Goal: Information Seeking & Learning: Check status

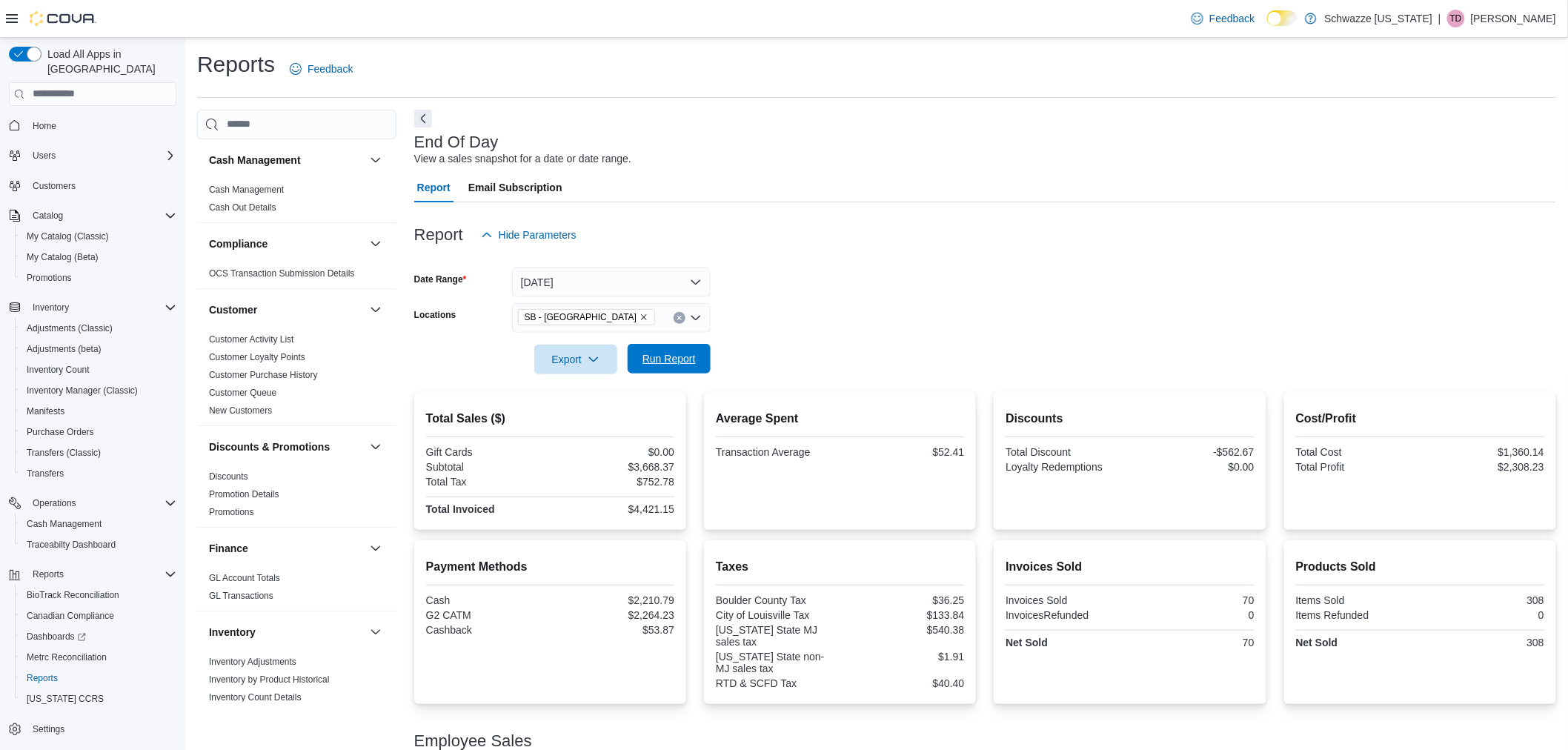
click at [657, 359] on span "Run Report" at bounding box center [669, 358] width 54 height 15
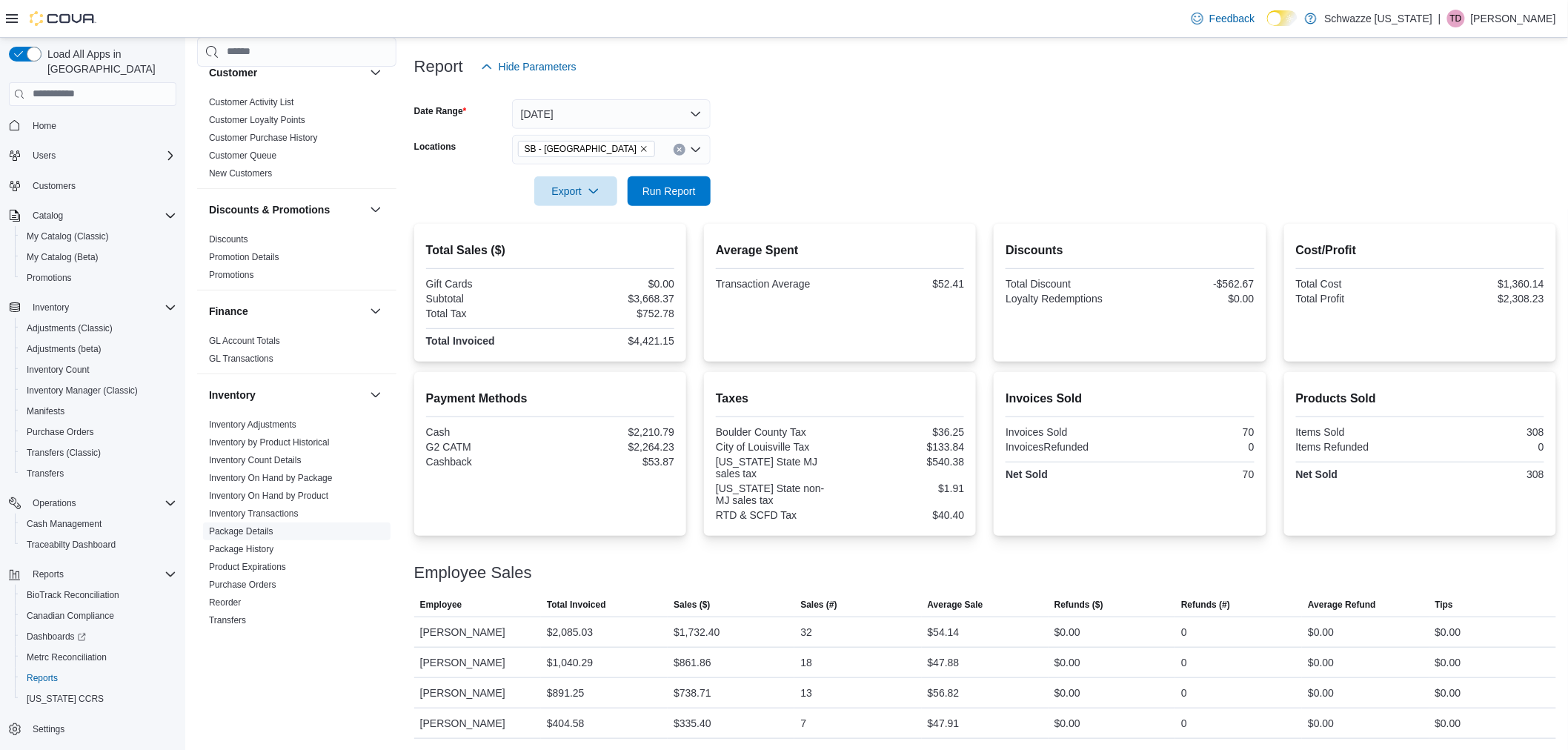
scroll to position [247, 0]
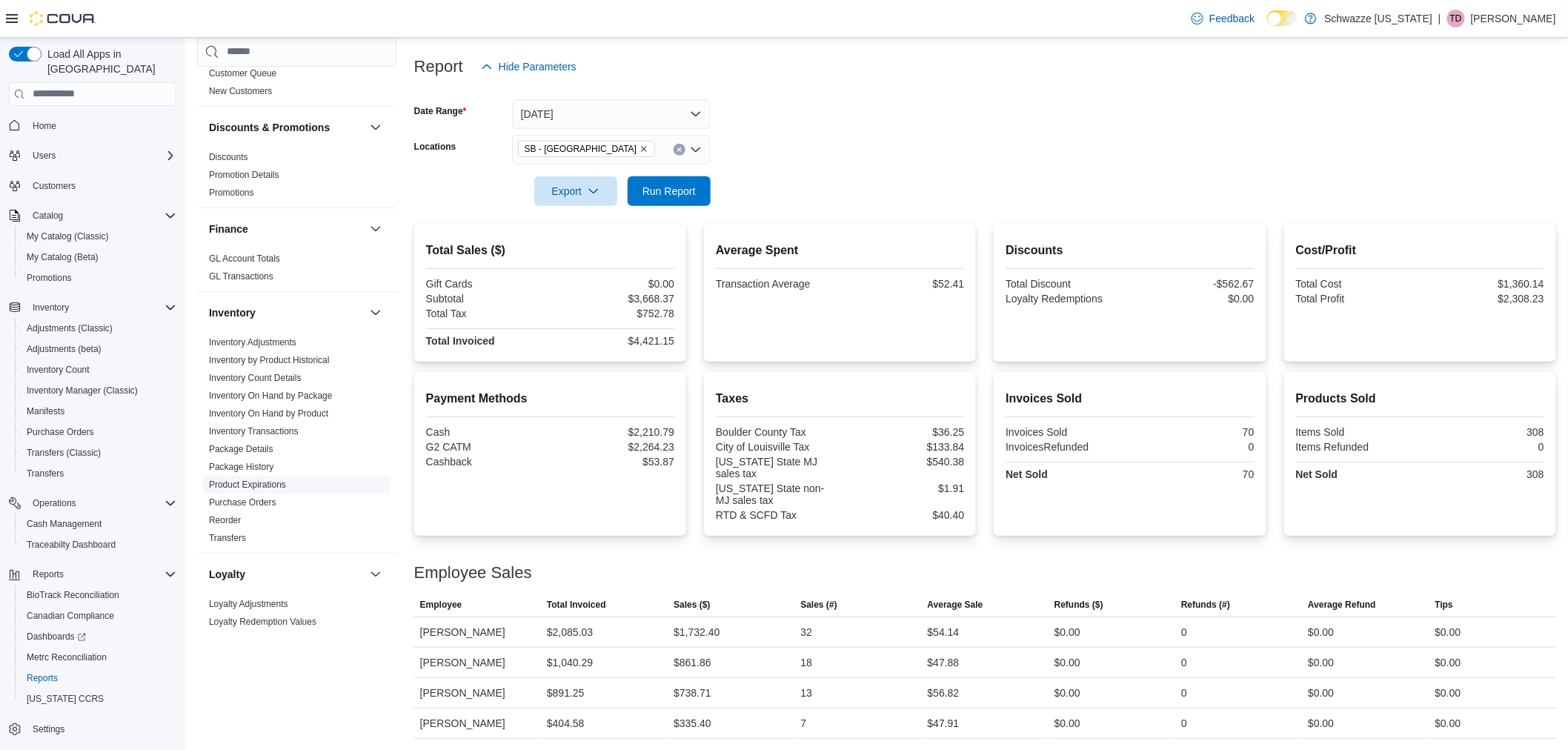
click at [269, 482] on link "Product Expirations" at bounding box center [247, 484] width 77 height 10
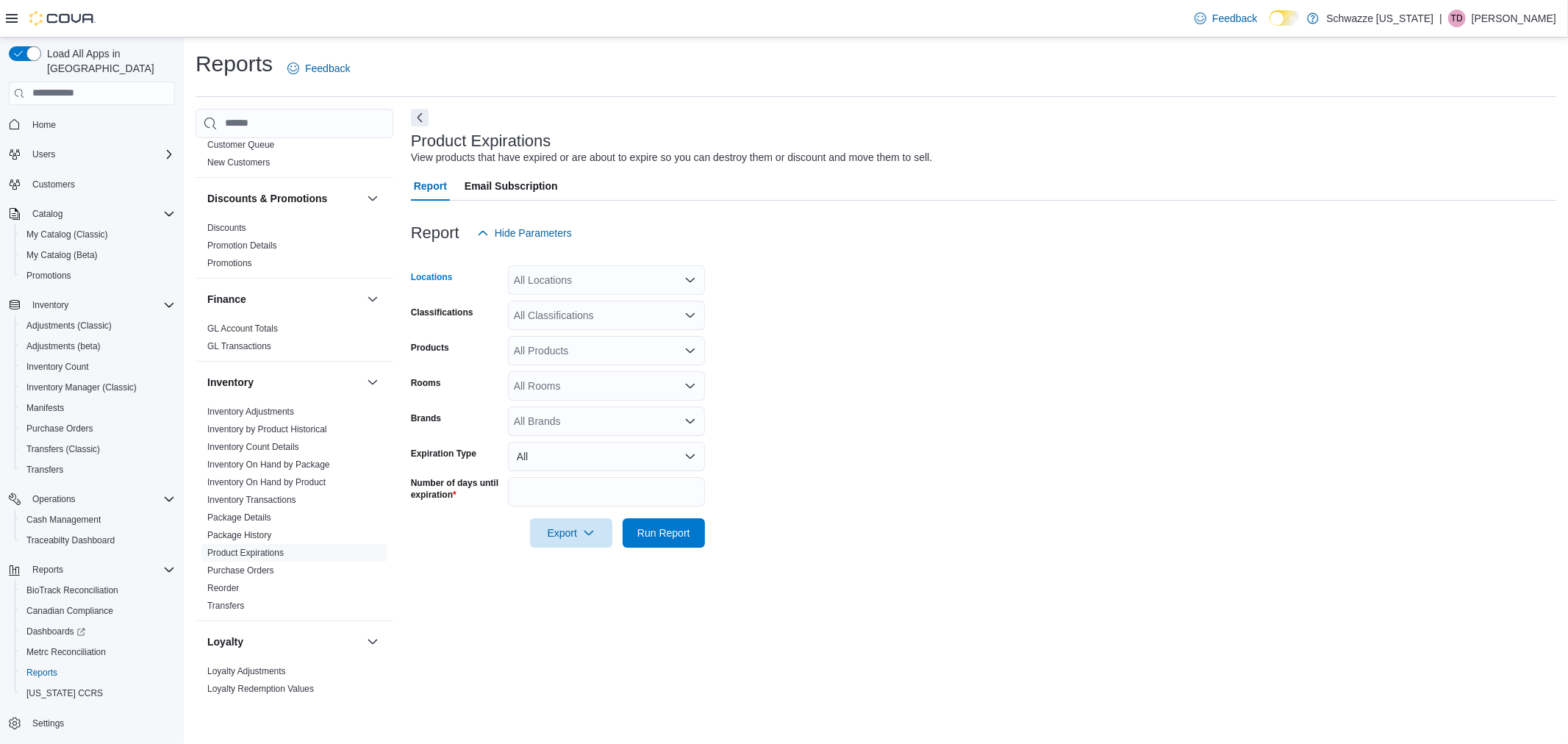
click at [620, 281] on div "All Locations" at bounding box center [606, 280] width 197 height 29
type input "***"
click at [609, 302] on span "SB - Louisville" at bounding box center [612, 304] width 130 height 15
click at [812, 351] on form "Locations SB - Louisville Classifications All Classifications Products All Prod…" at bounding box center [984, 397] width 1145 height 300
click at [573, 349] on div "All Products" at bounding box center [606, 351] width 197 height 29
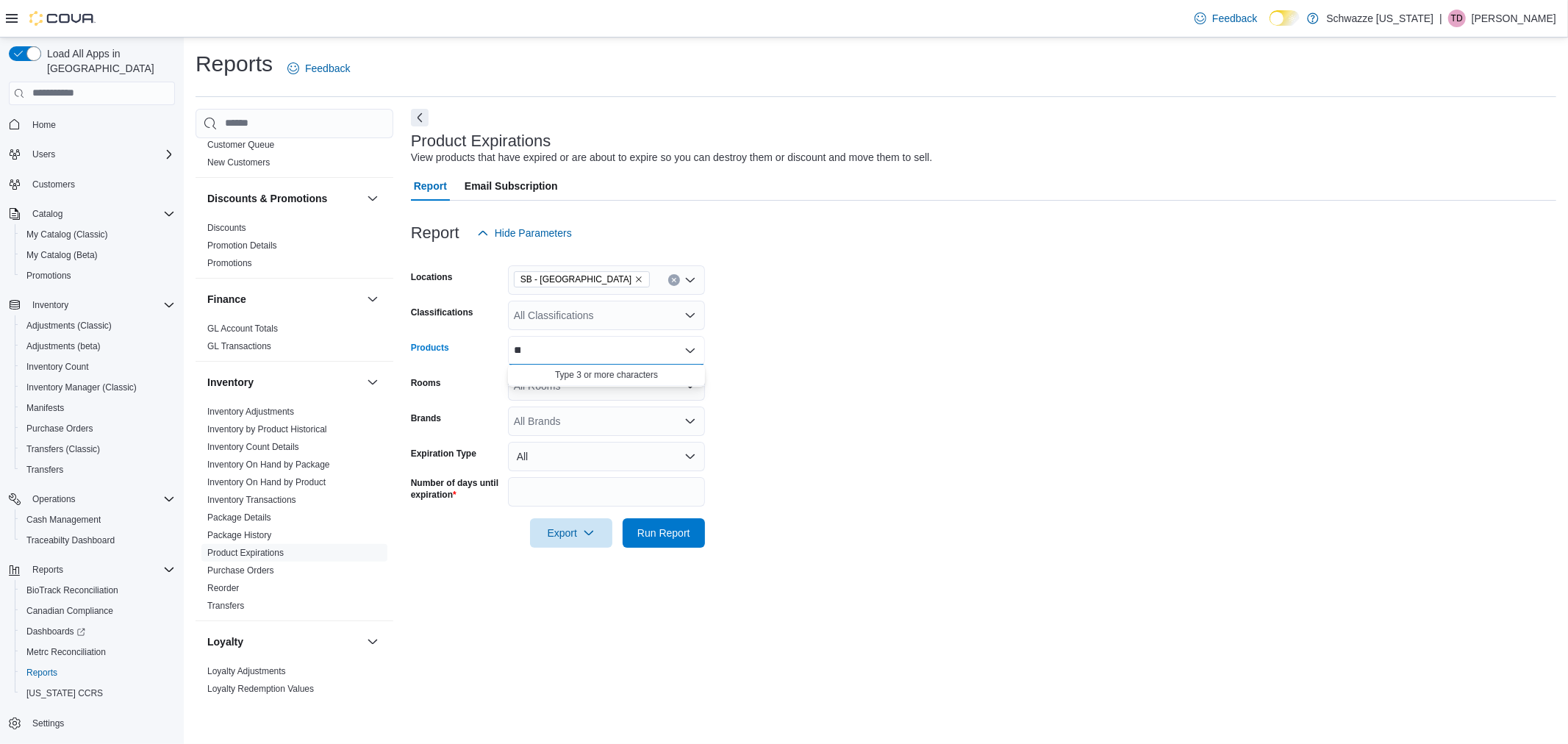
type input "*"
click at [675, 531] on span "Run Report" at bounding box center [664, 532] width 53 height 15
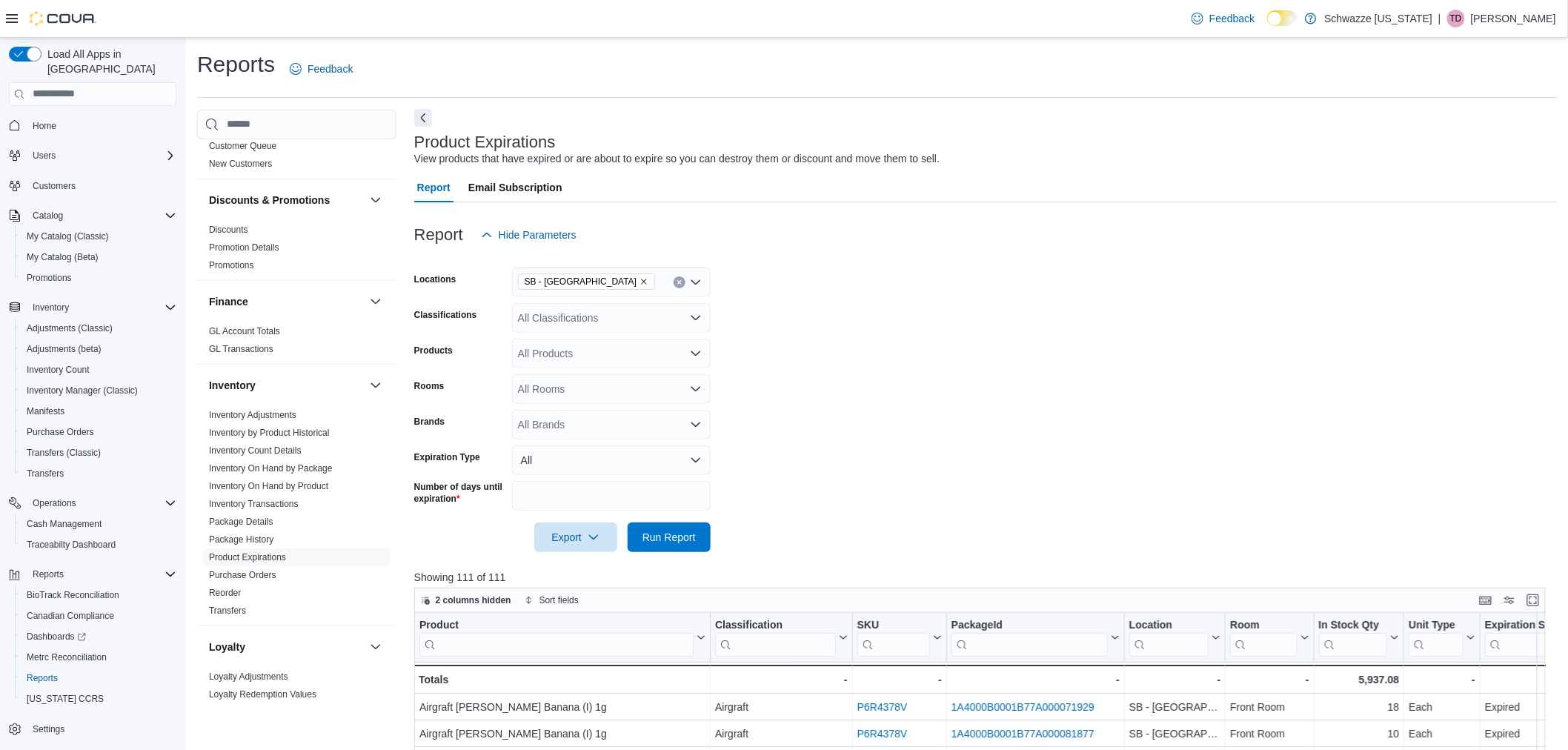
click at [423, 116] on button "Next" at bounding box center [423, 117] width 18 height 18
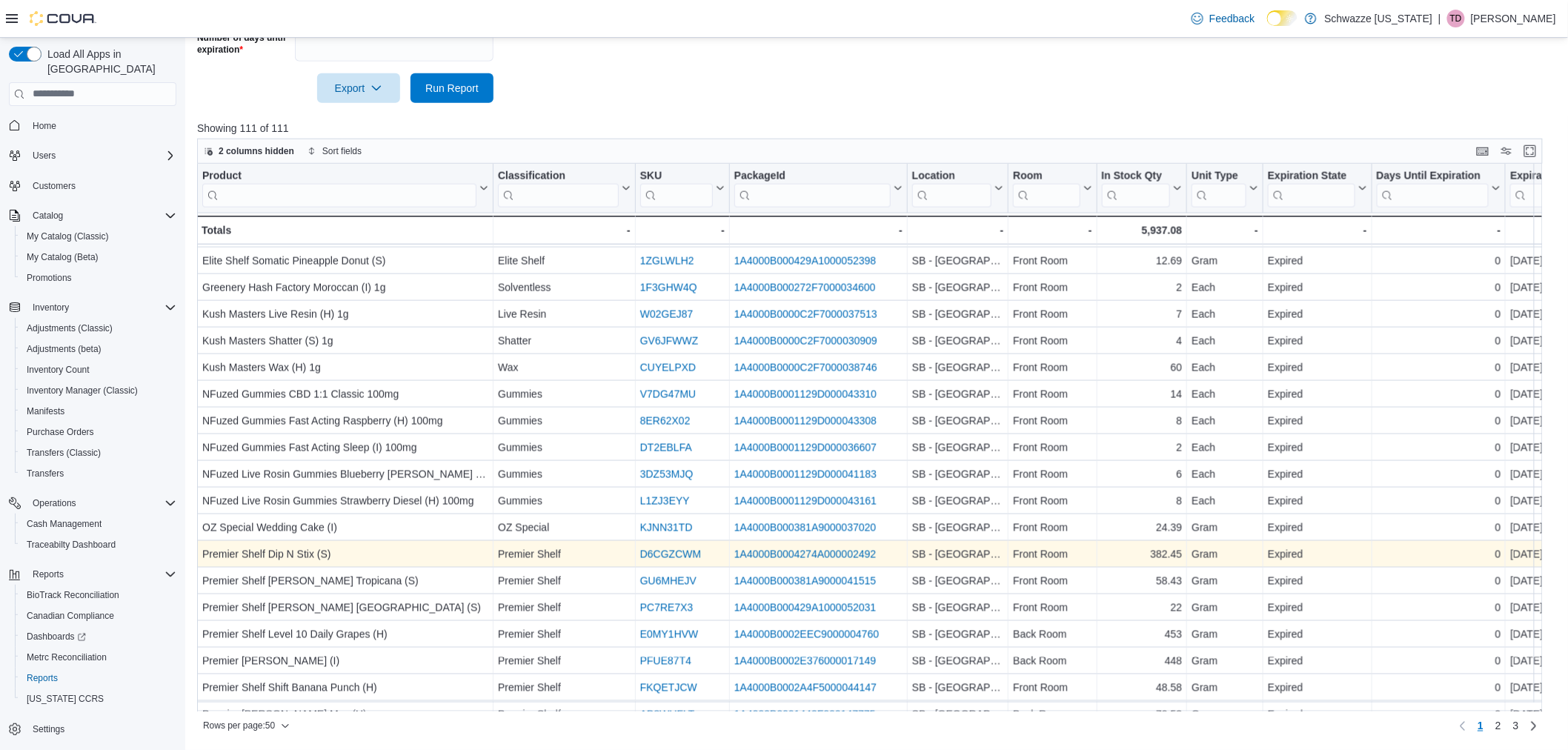
scroll to position [875, 0]
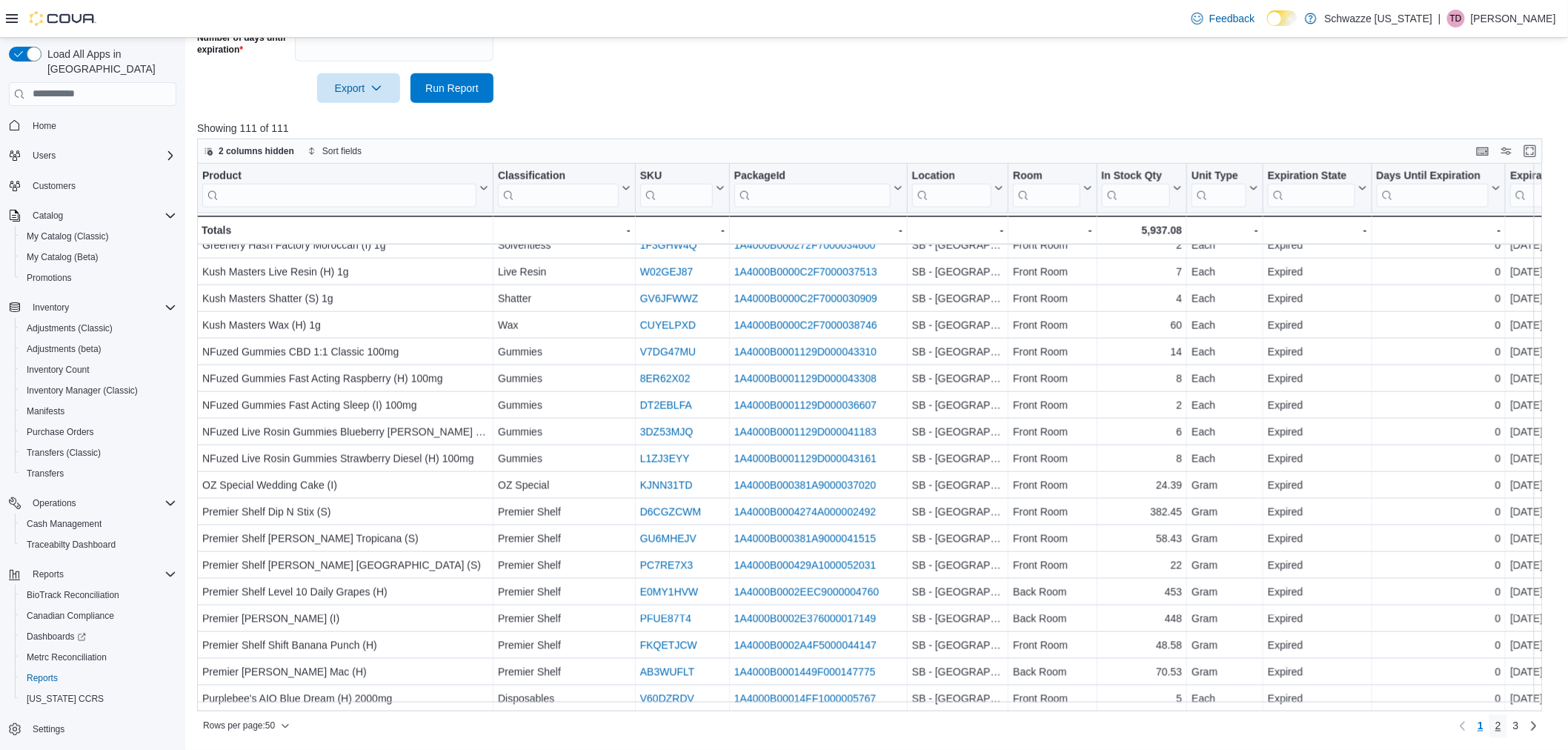
click at [1502, 727] on span "2" at bounding box center [1499, 726] width 6 height 15
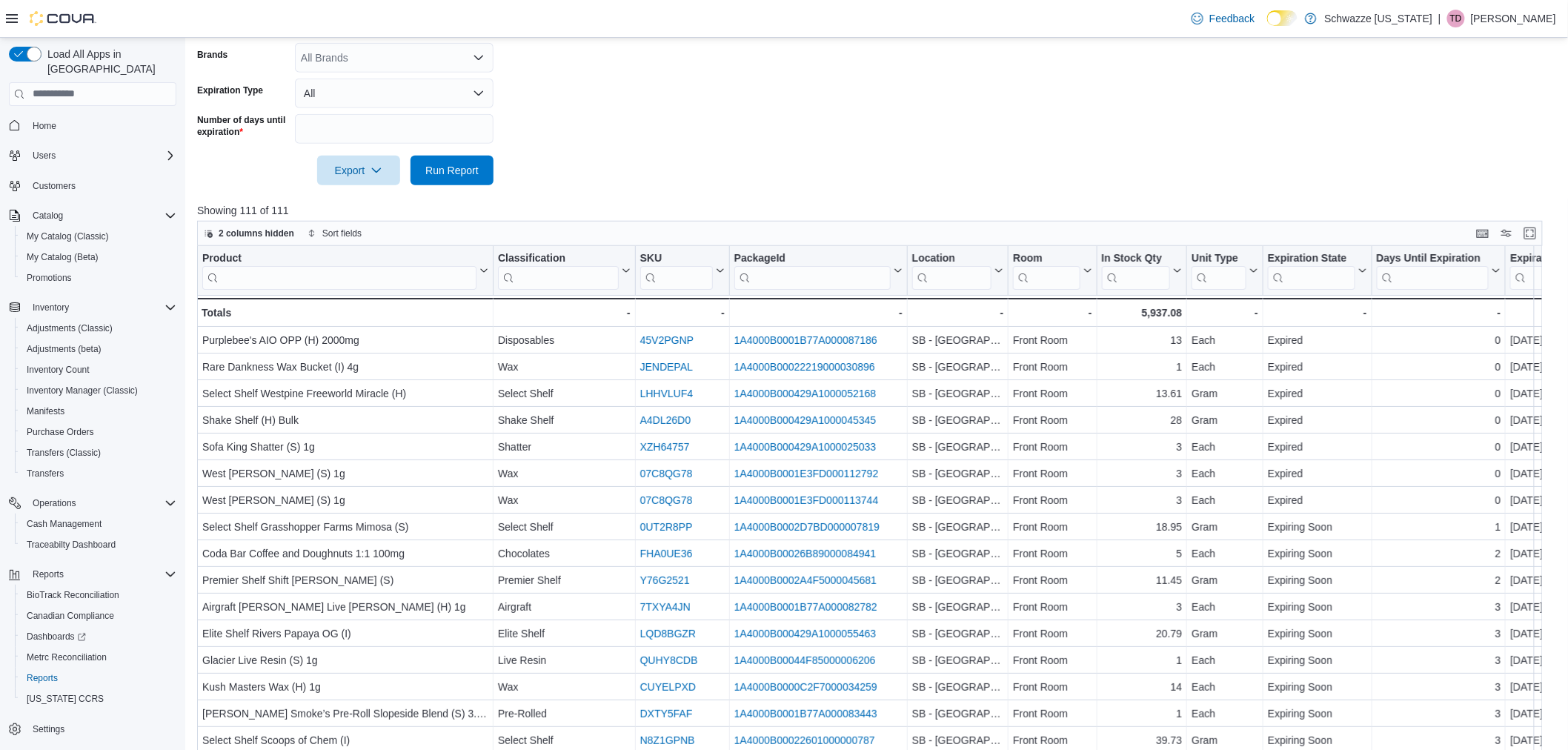
scroll to position [449, 0]
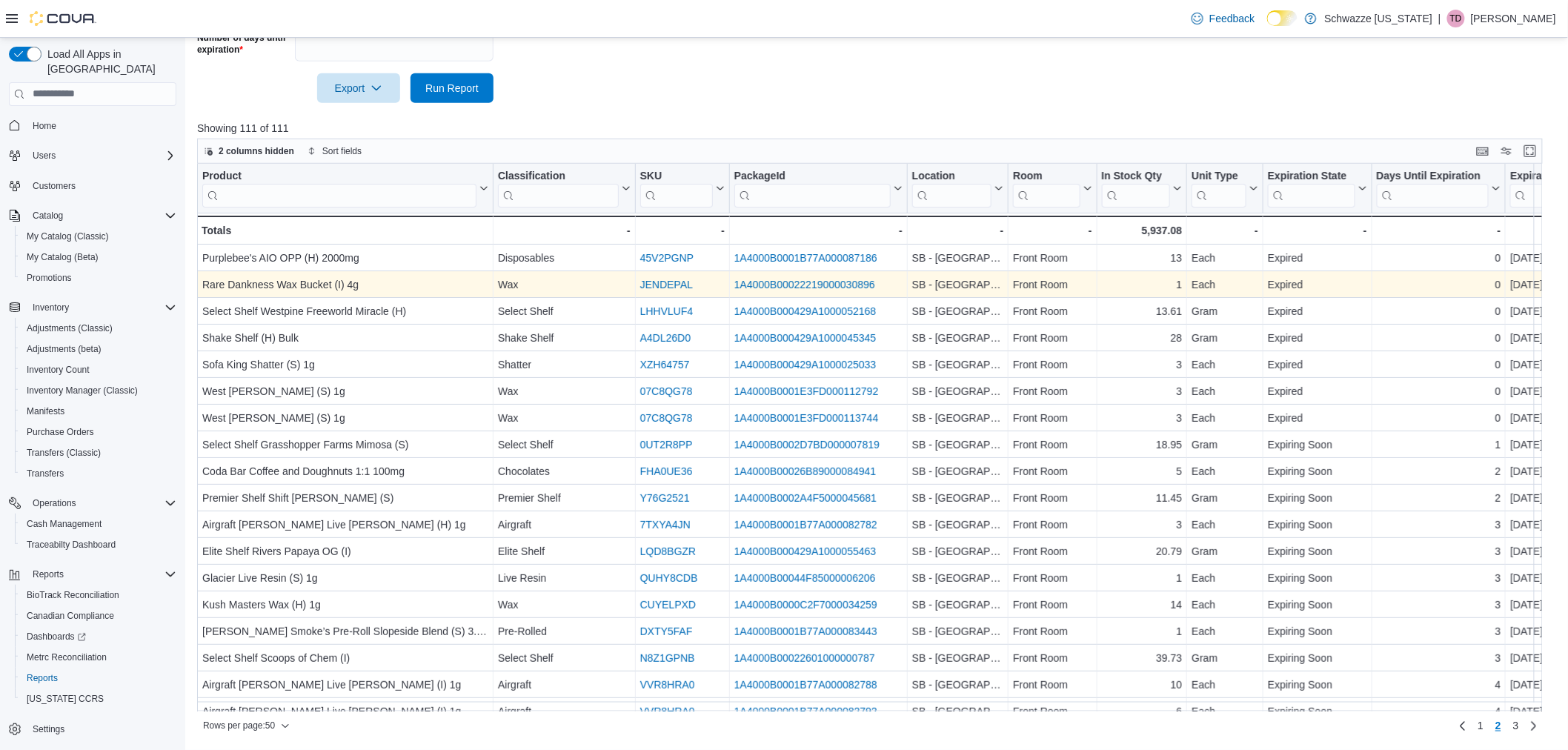
click at [835, 284] on link "1A4000B00022219000030896" at bounding box center [804, 284] width 140 height 12
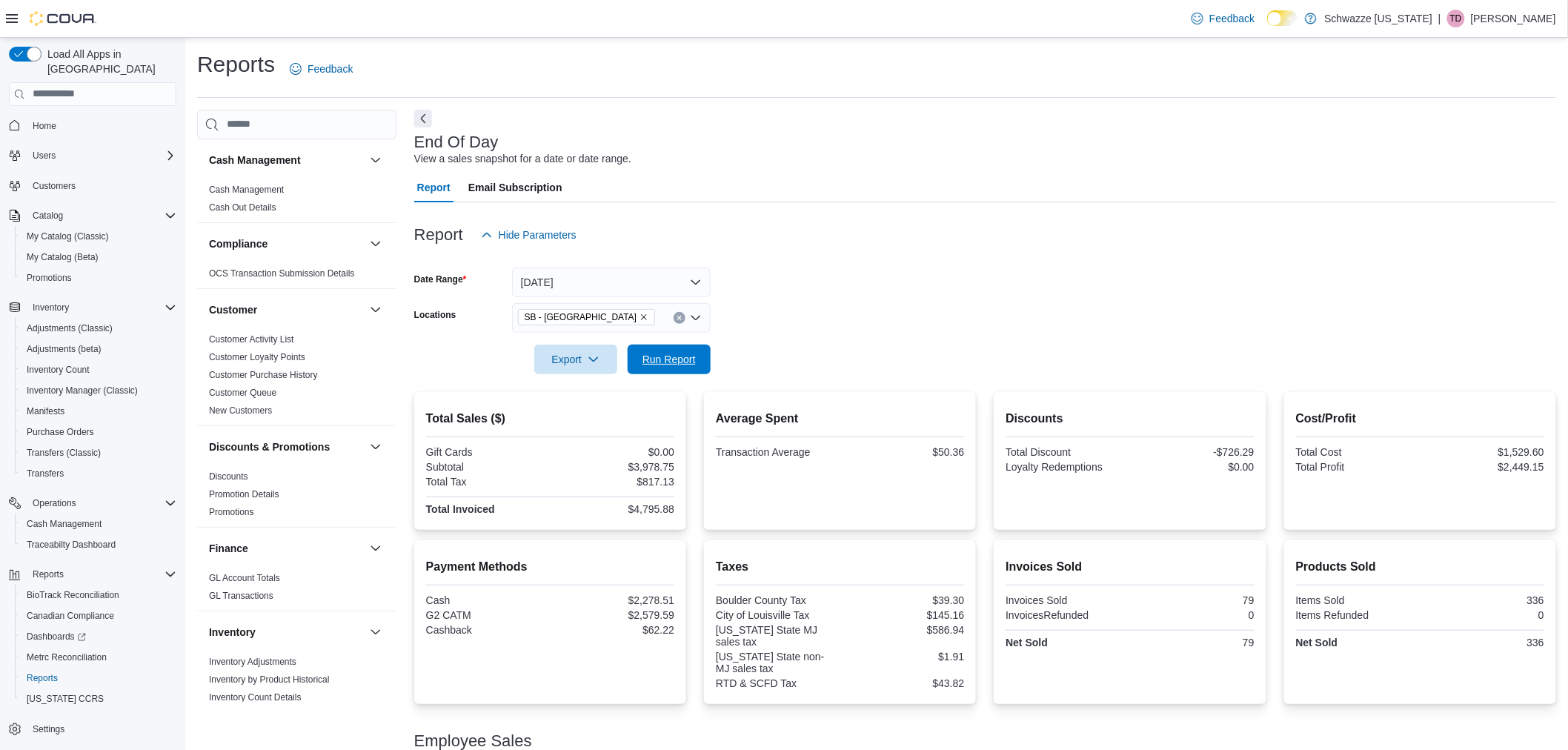
drag, startPoint x: 672, startPoint y: 357, endPoint x: 722, endPoint y: 289, distance: 84.4
click at [673, 355] on span "Run Report" at bounding box center [669, 359] width 54 height 15
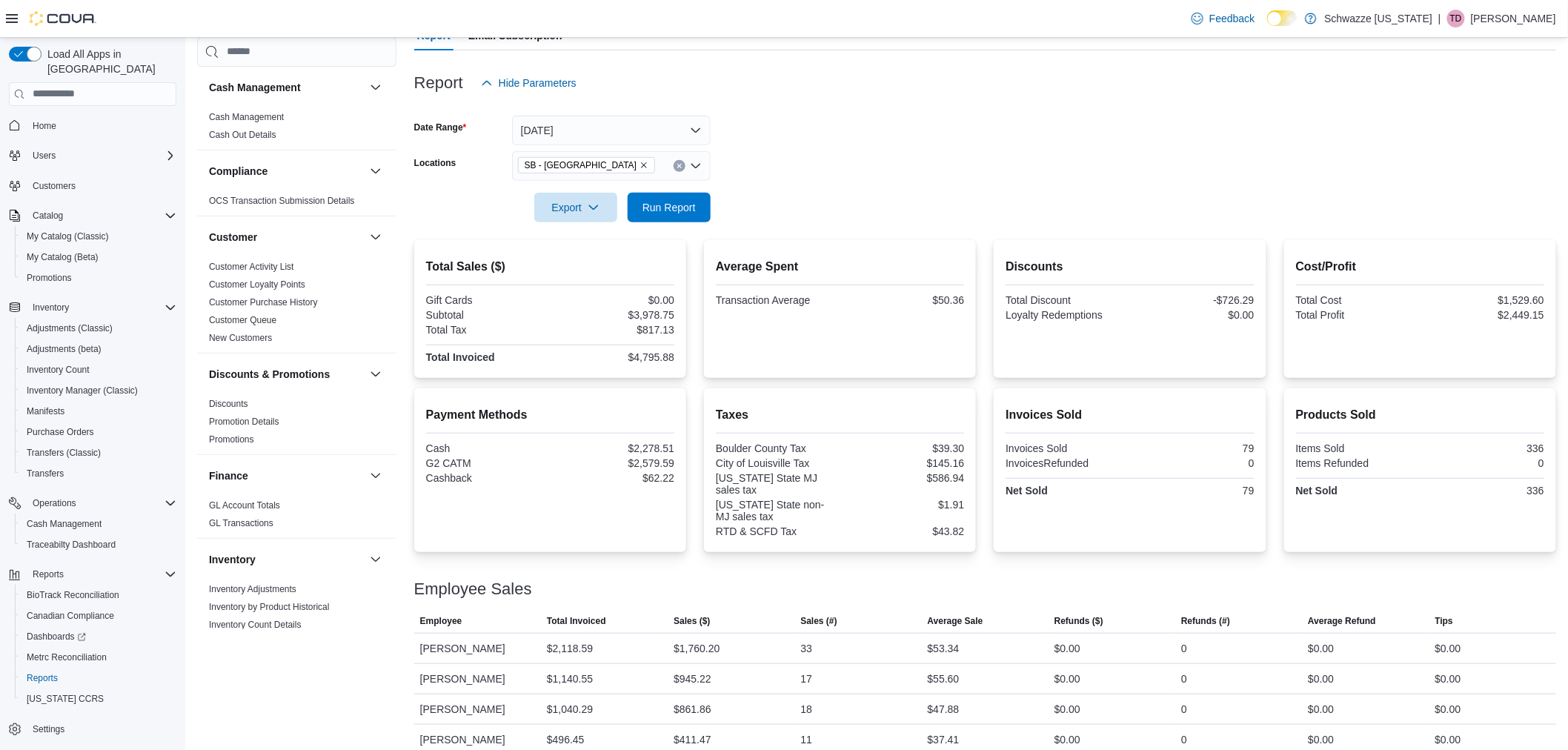
scroll to position [168, 0]
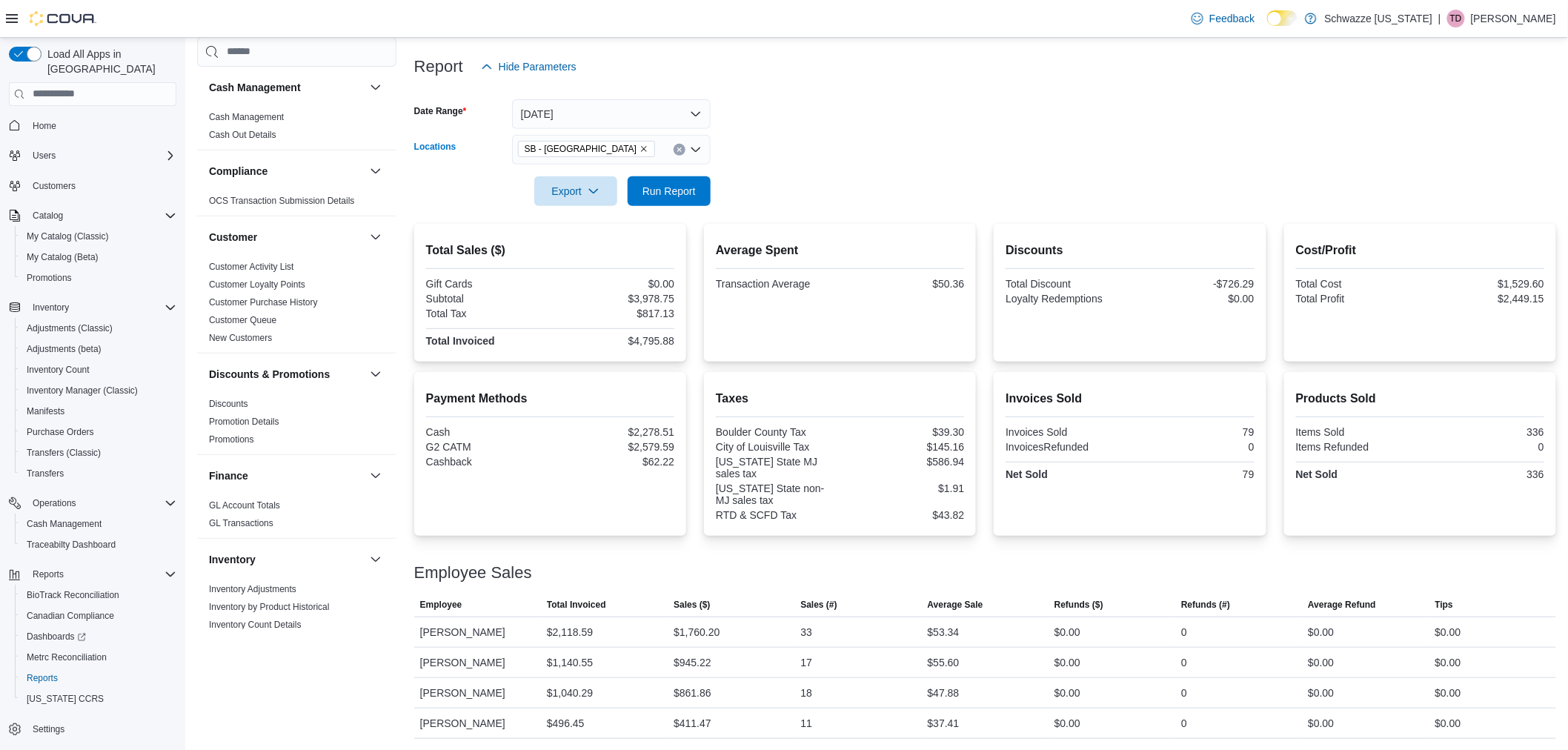
click at [655, 150] on div "SB - Louisville" at bounding box center [611, 150] width 199 height 30
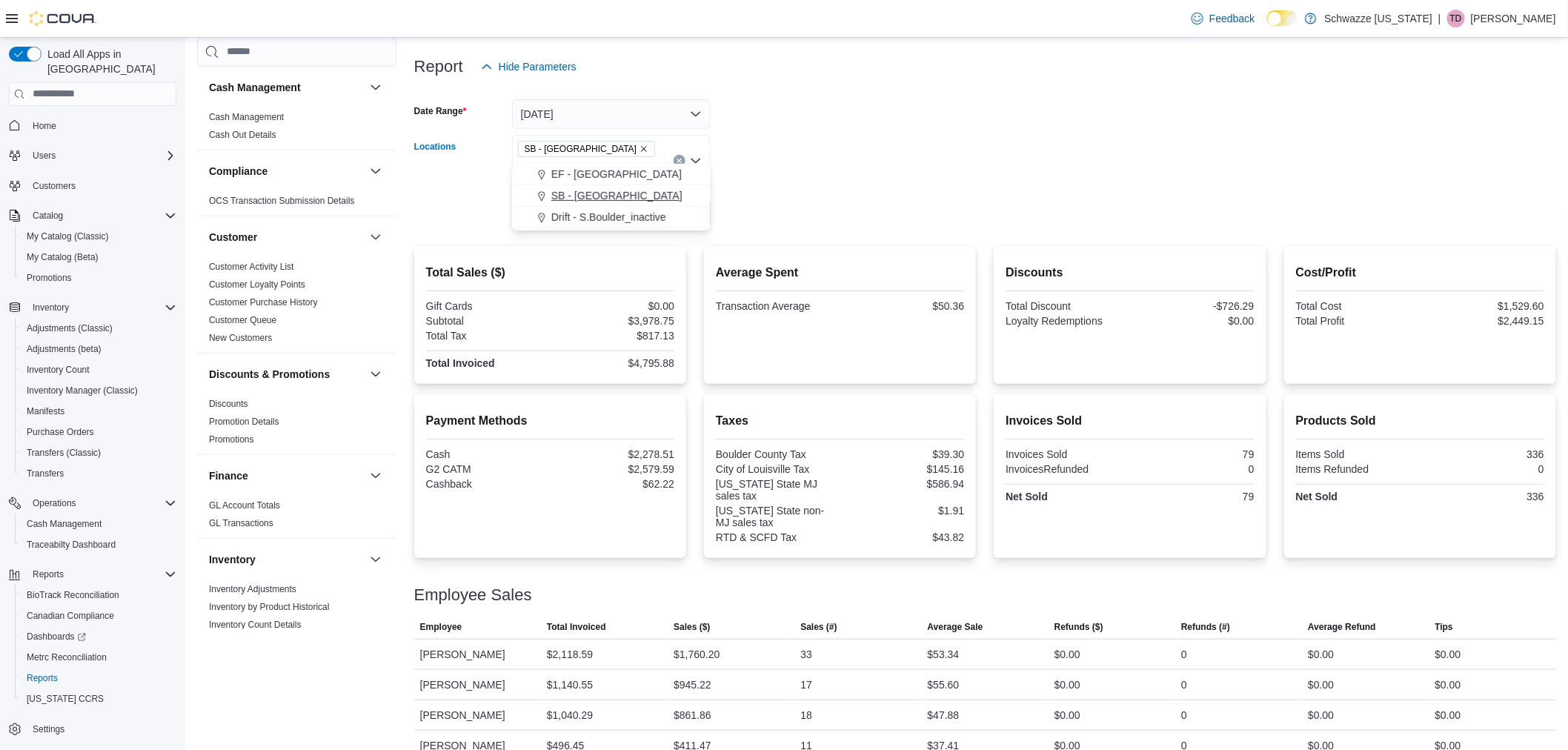
type input "***"
click at [595, 196] on span "SB - Boulder" at bounding box center [617, 196] width 131 height 15
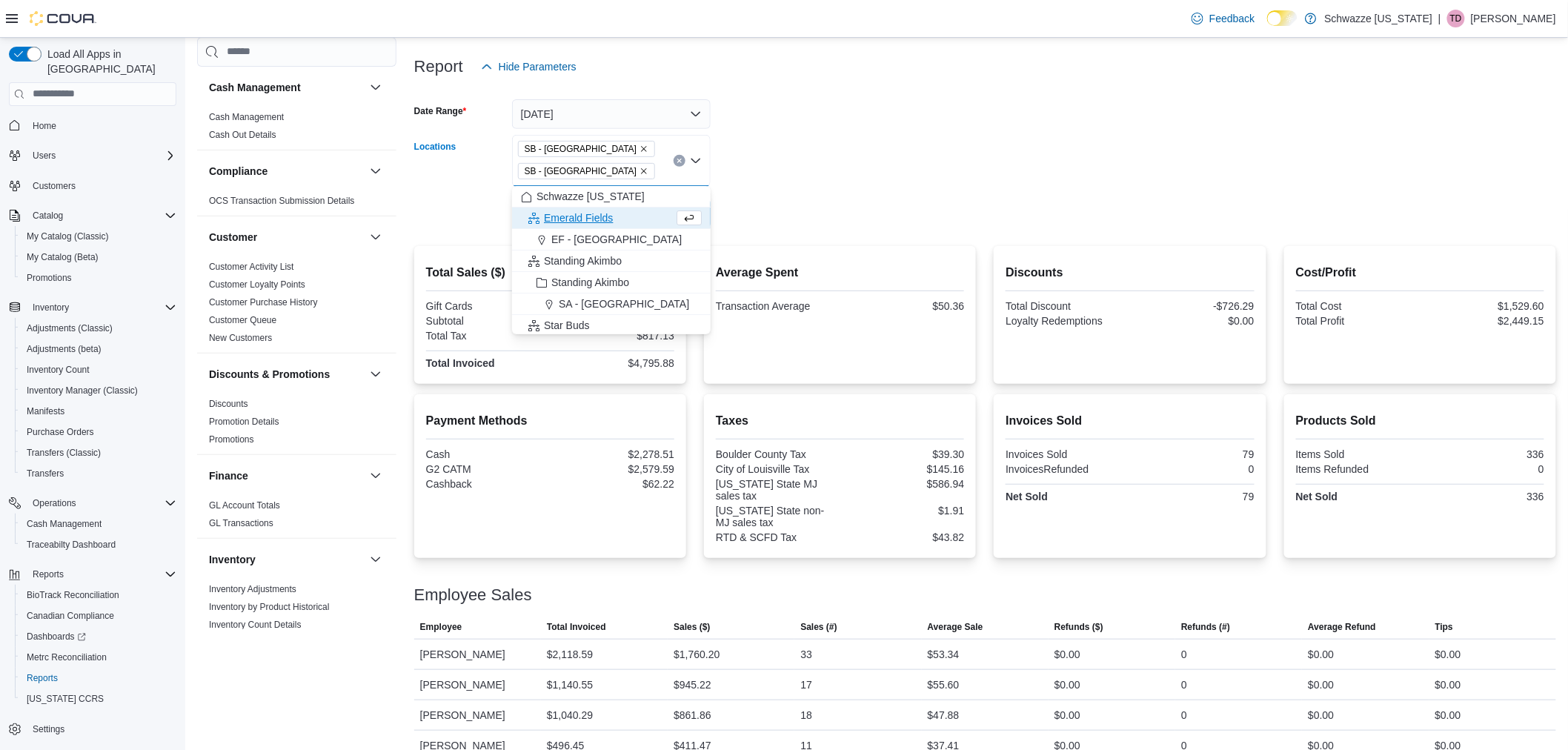
click at [740, 171] on form "Date Range Today Locations SB - Boulder SB - Louisville Combo box. Selected. SB…" at bounding box center [985, 154] width 1142 height 147
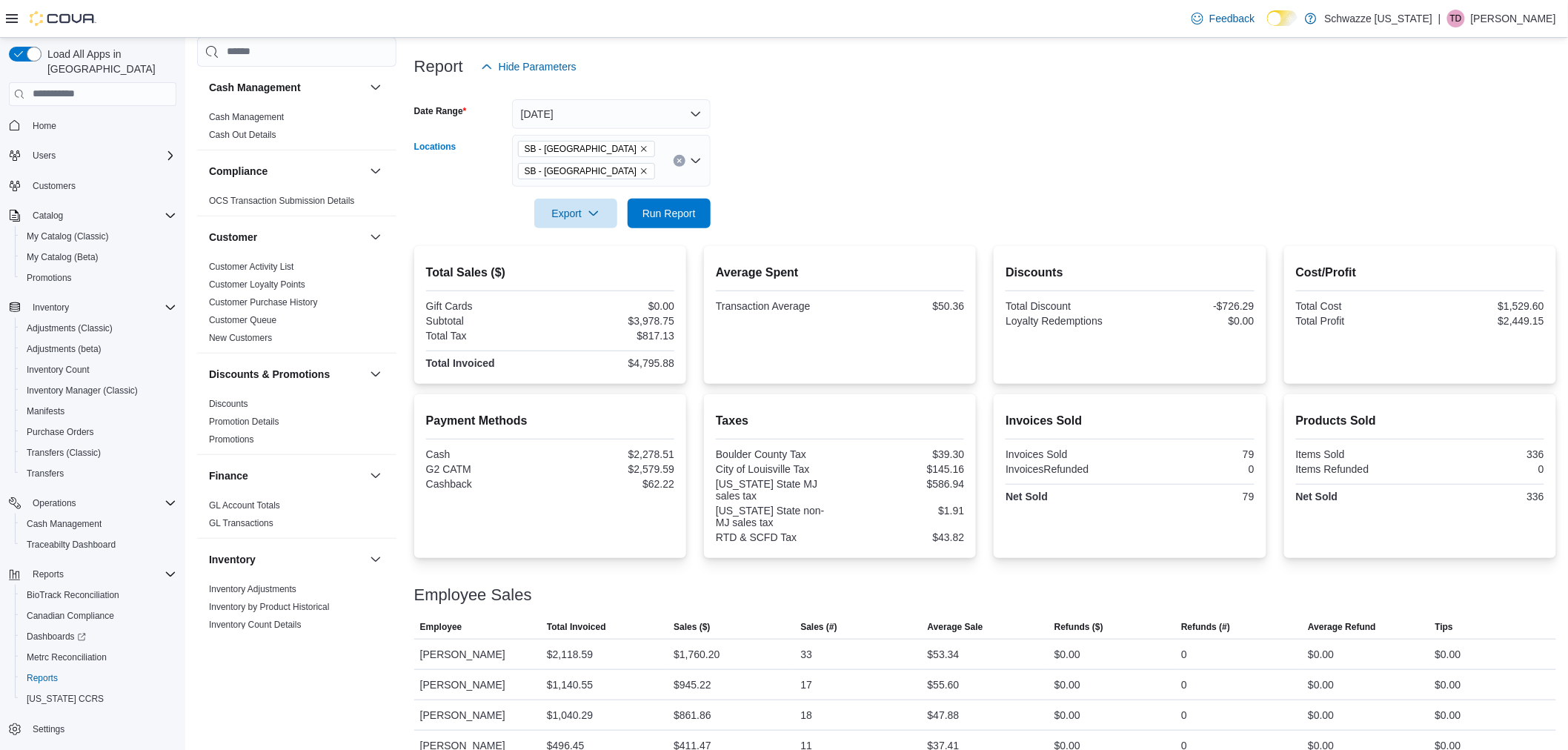
click at [640, 169] on icon "Remove SB - Louisville from selection in this group" at bounding box center [645, 172] width 9 height 9
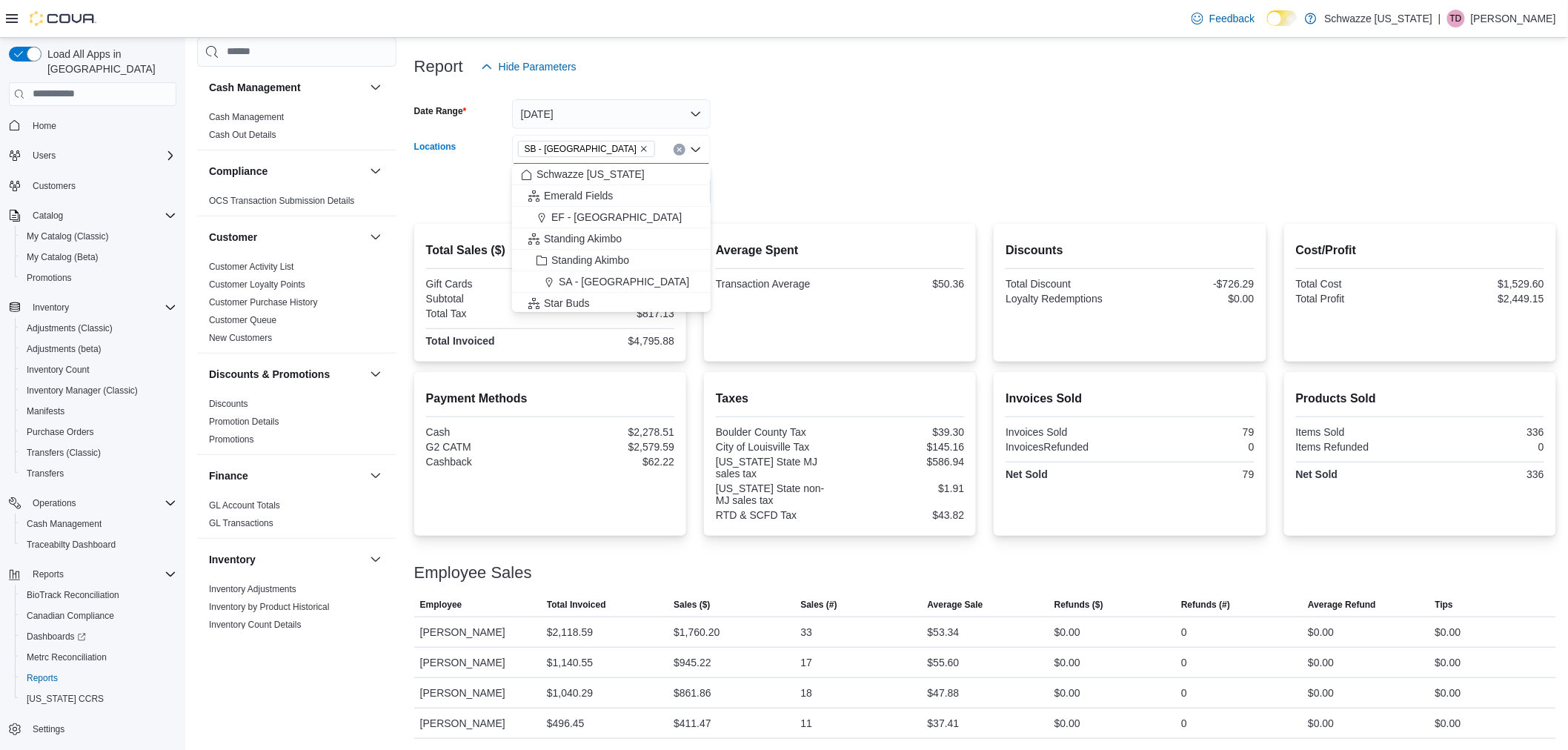
click at [863, 122] on form "Date Range Today Locations SB - Boulder Combo box. Selected. SB - Boulder. Pres…" at bounding box center [985, 143] width 1142 height 125
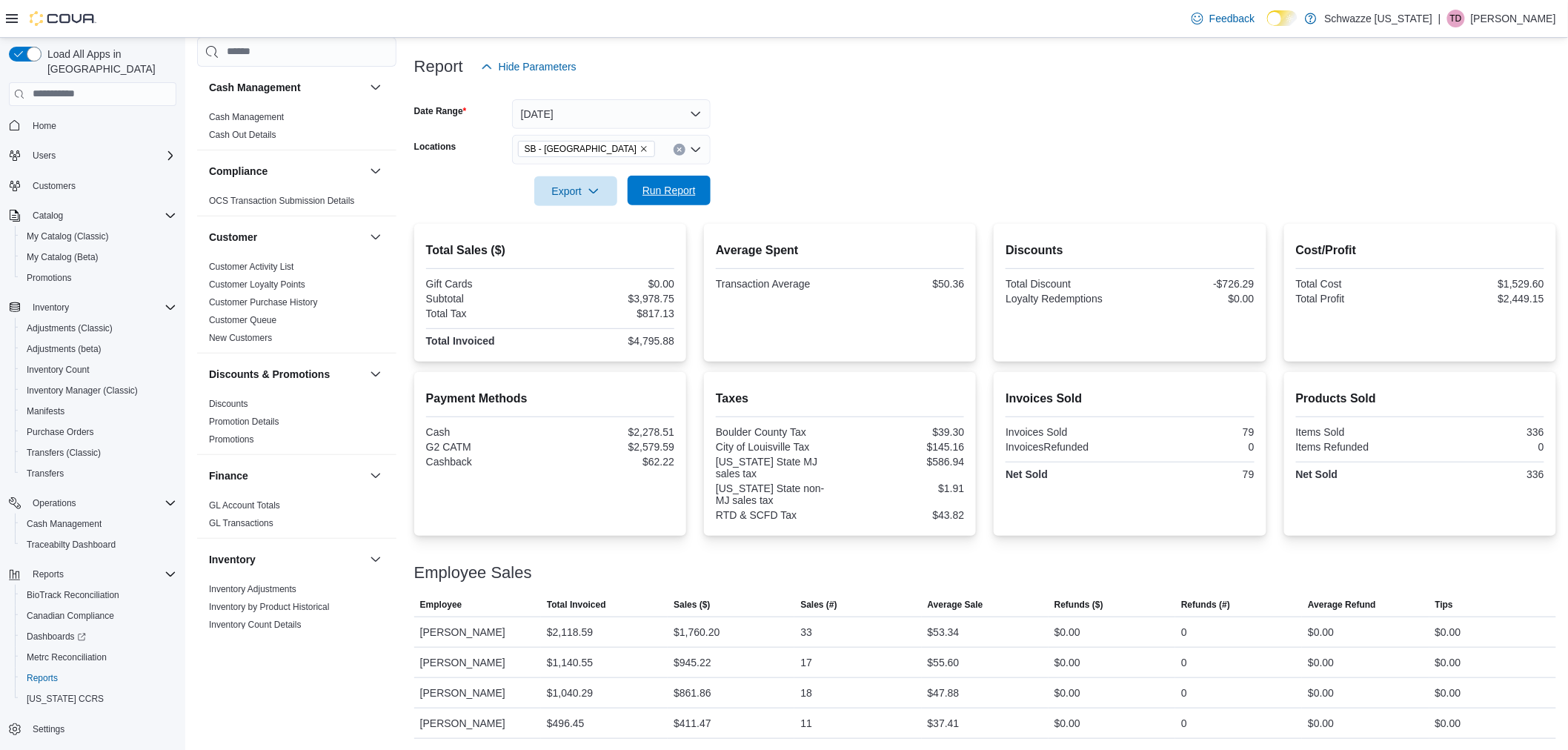
click at [694, 188] on span "Run Report" at bounding box center [669, 190] width 54 height 15
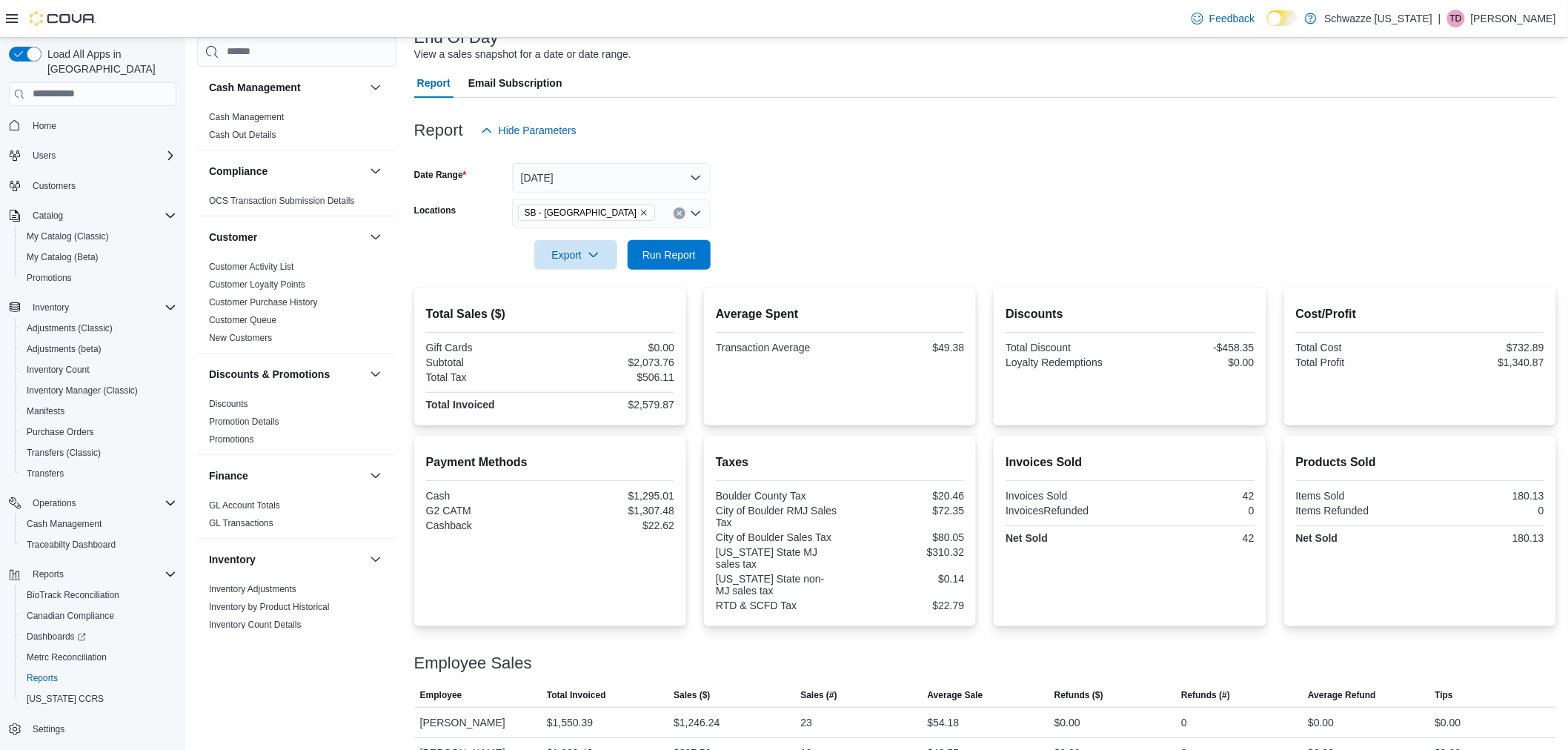
scroll to position [134, 0]
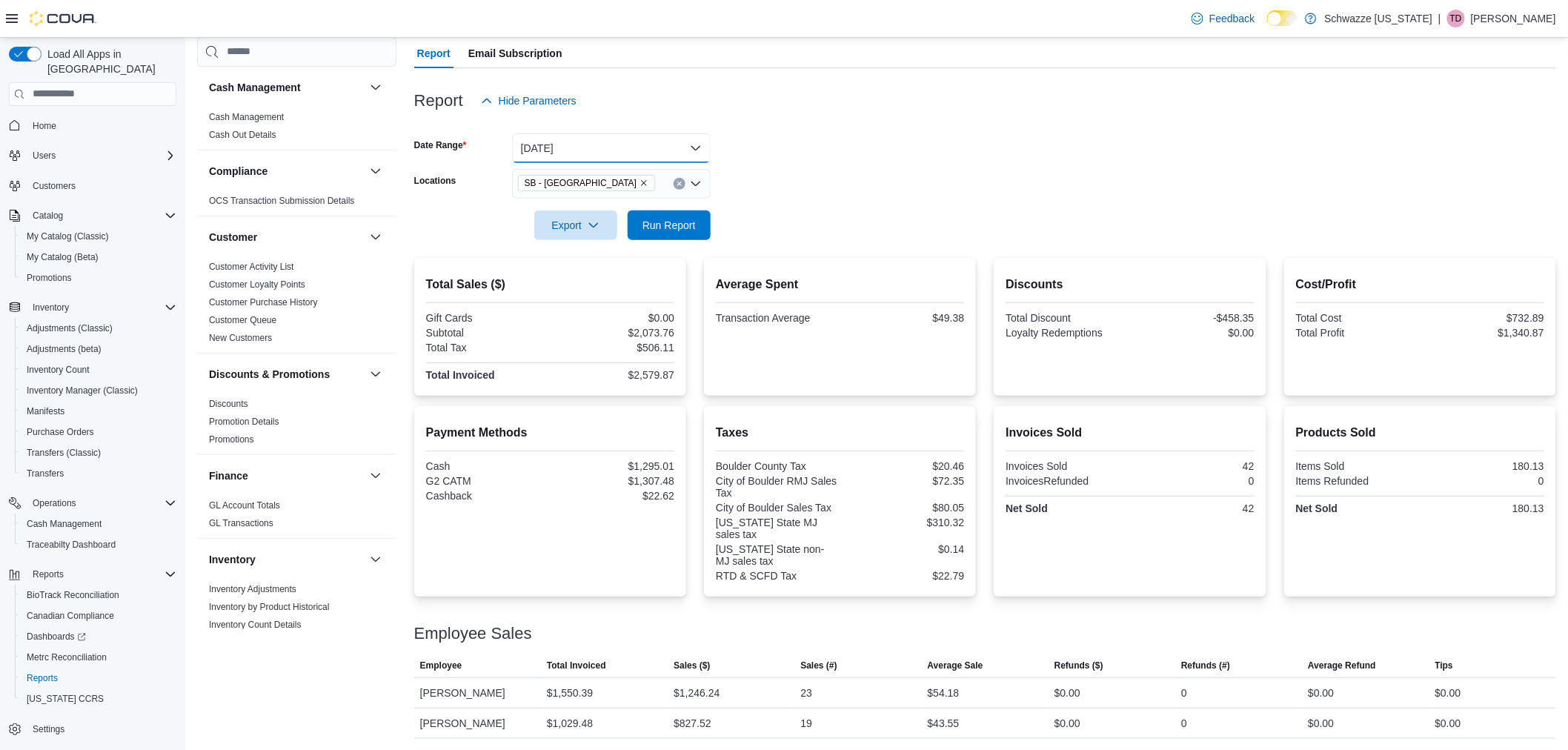
click at [642, 144] on button "Today" at bounding box center [611, 148] width 199 height 30
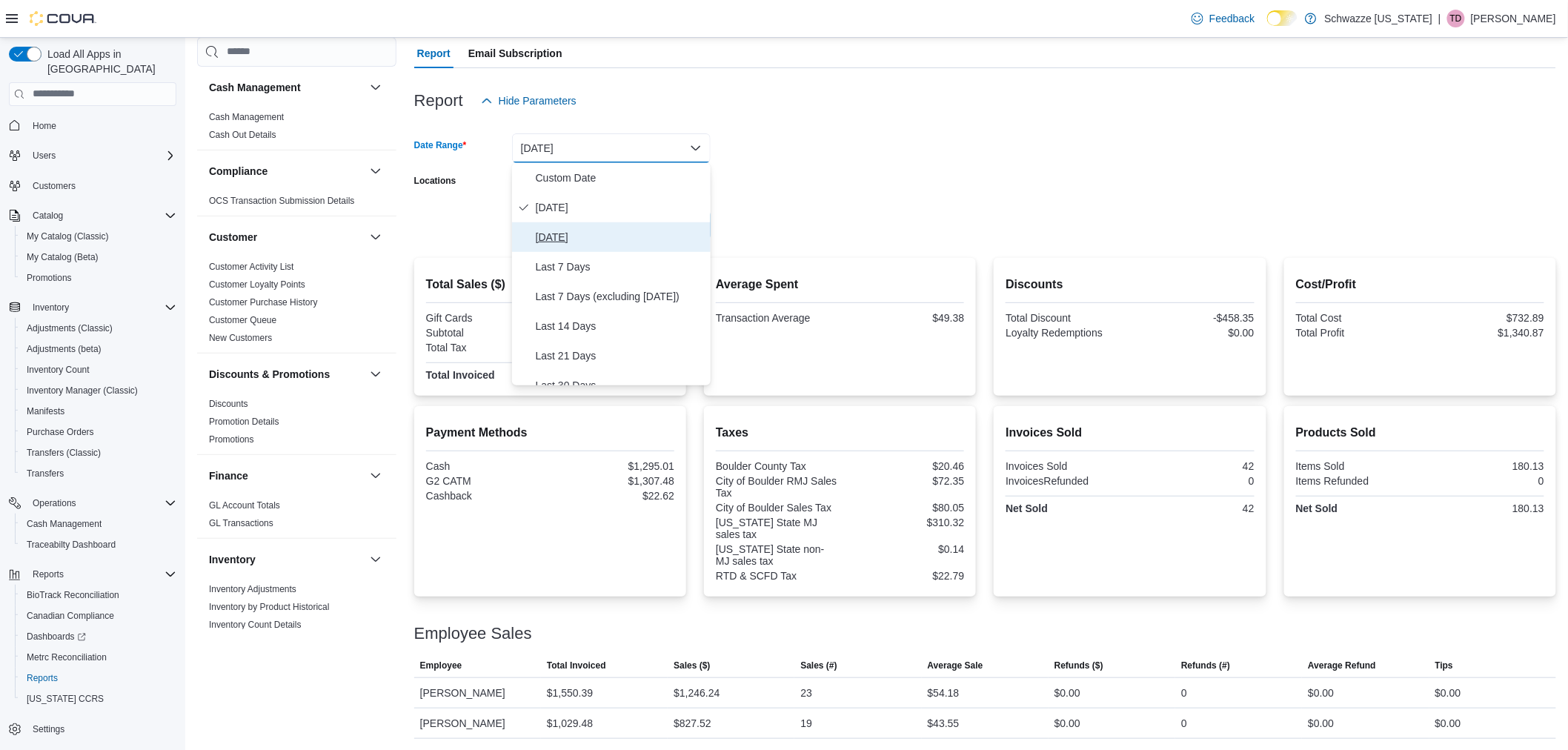
click at [610, 224] on button "Yesterday" at bounding box center [611, 237] width 199 height 30
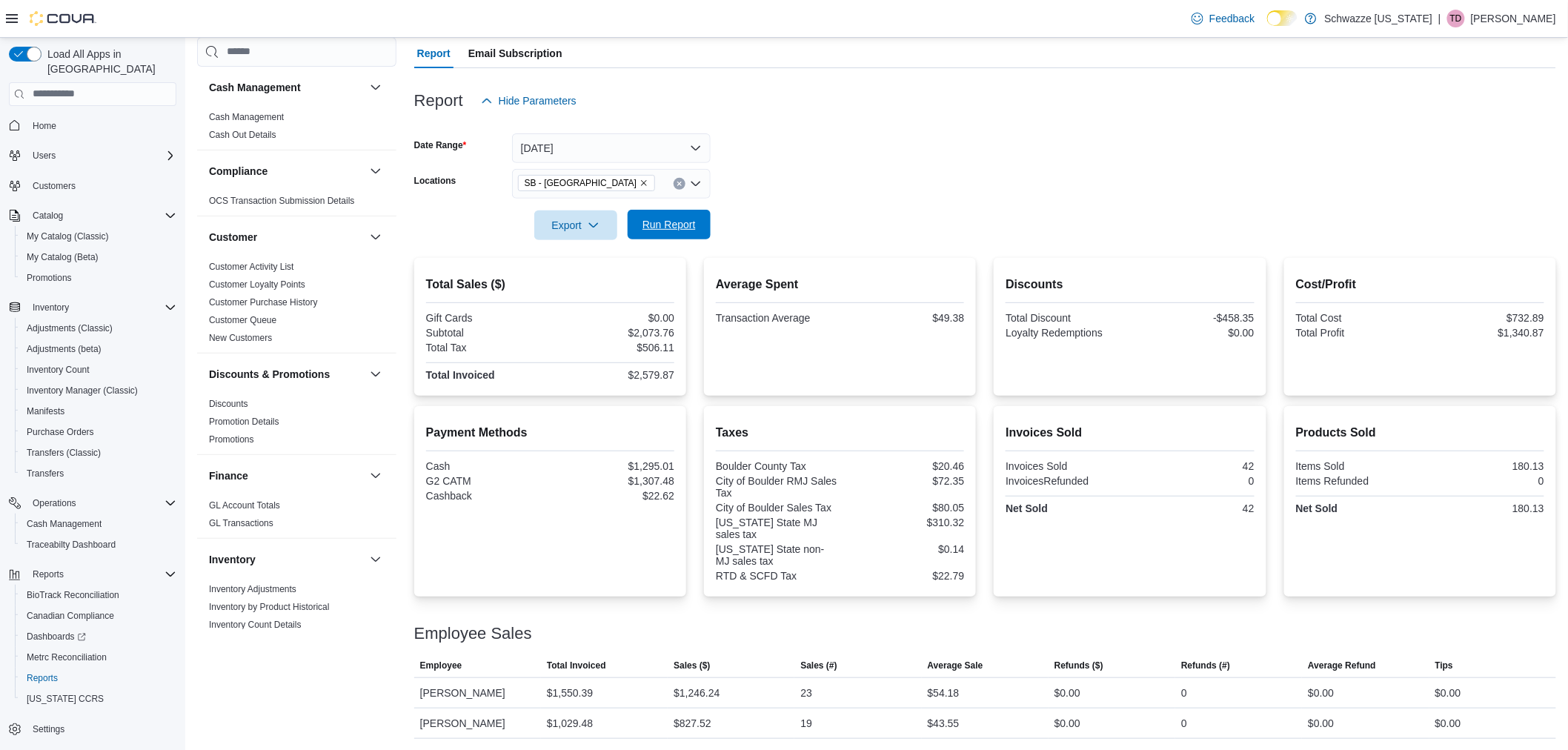
click at [663, 227] on span "Run Report" at bounding box center [669, 224] width 54 height 15
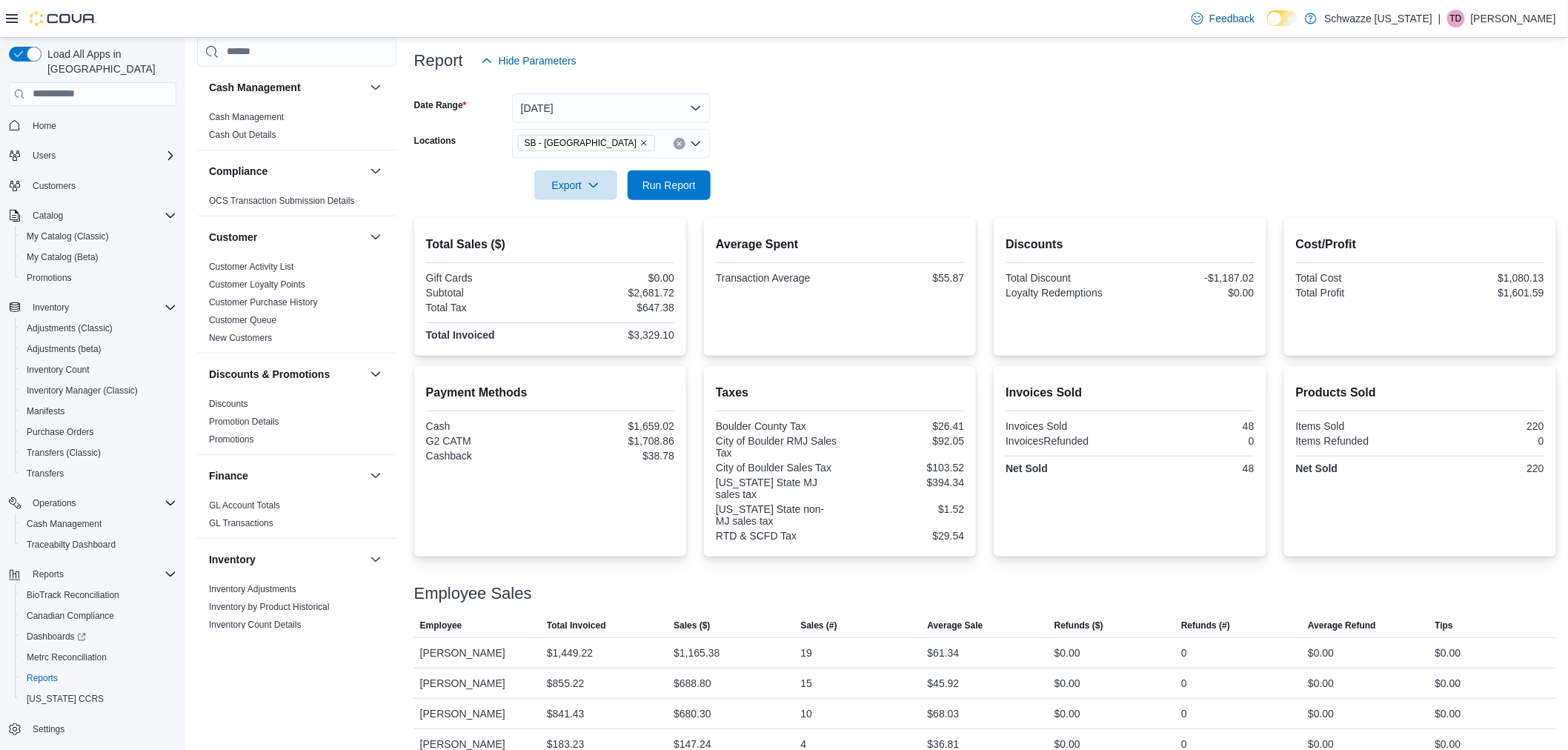
scroll to position [195, 0]
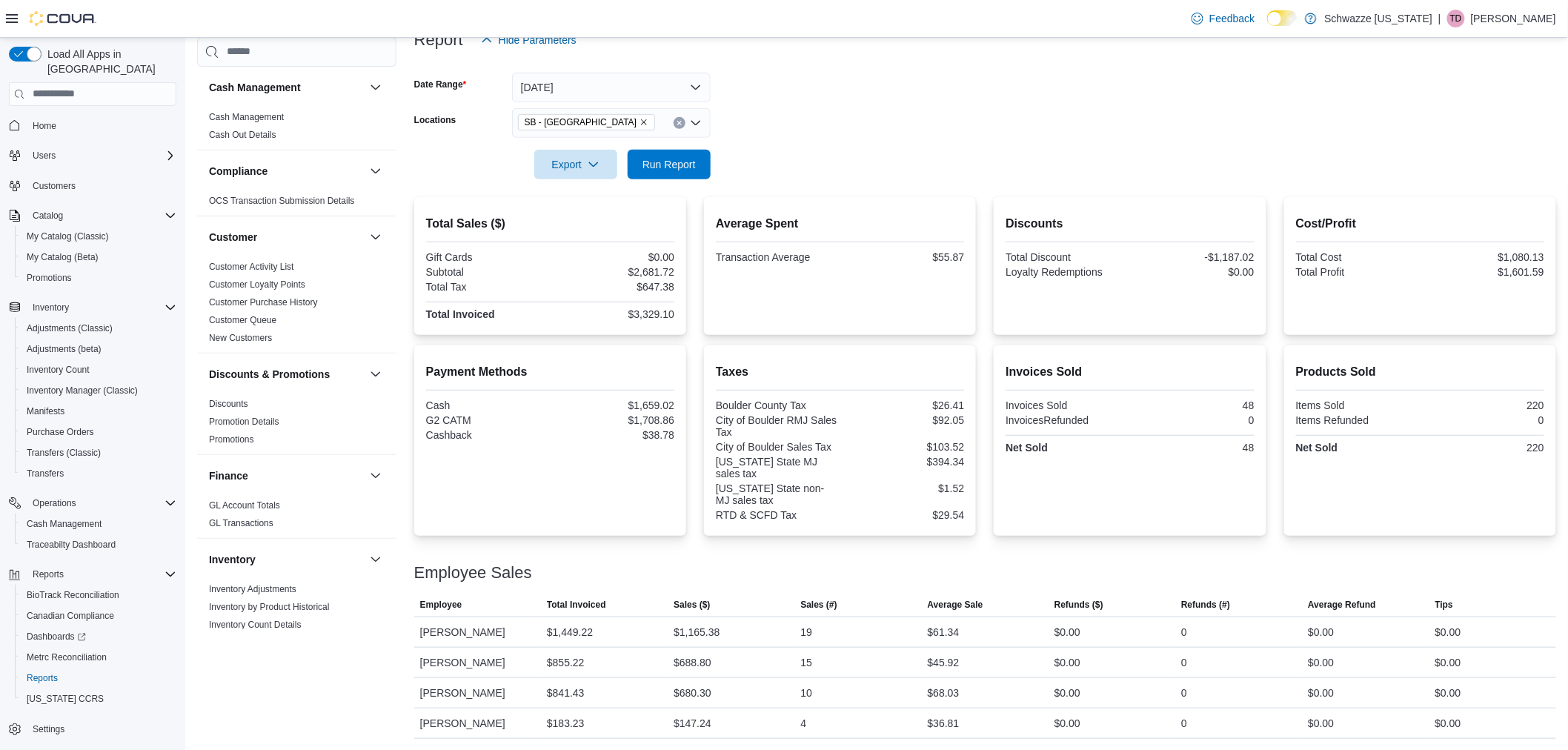
click at [644, 122] on div "SB - Boulder" at bounding box center [611, 123] width 199 height 30
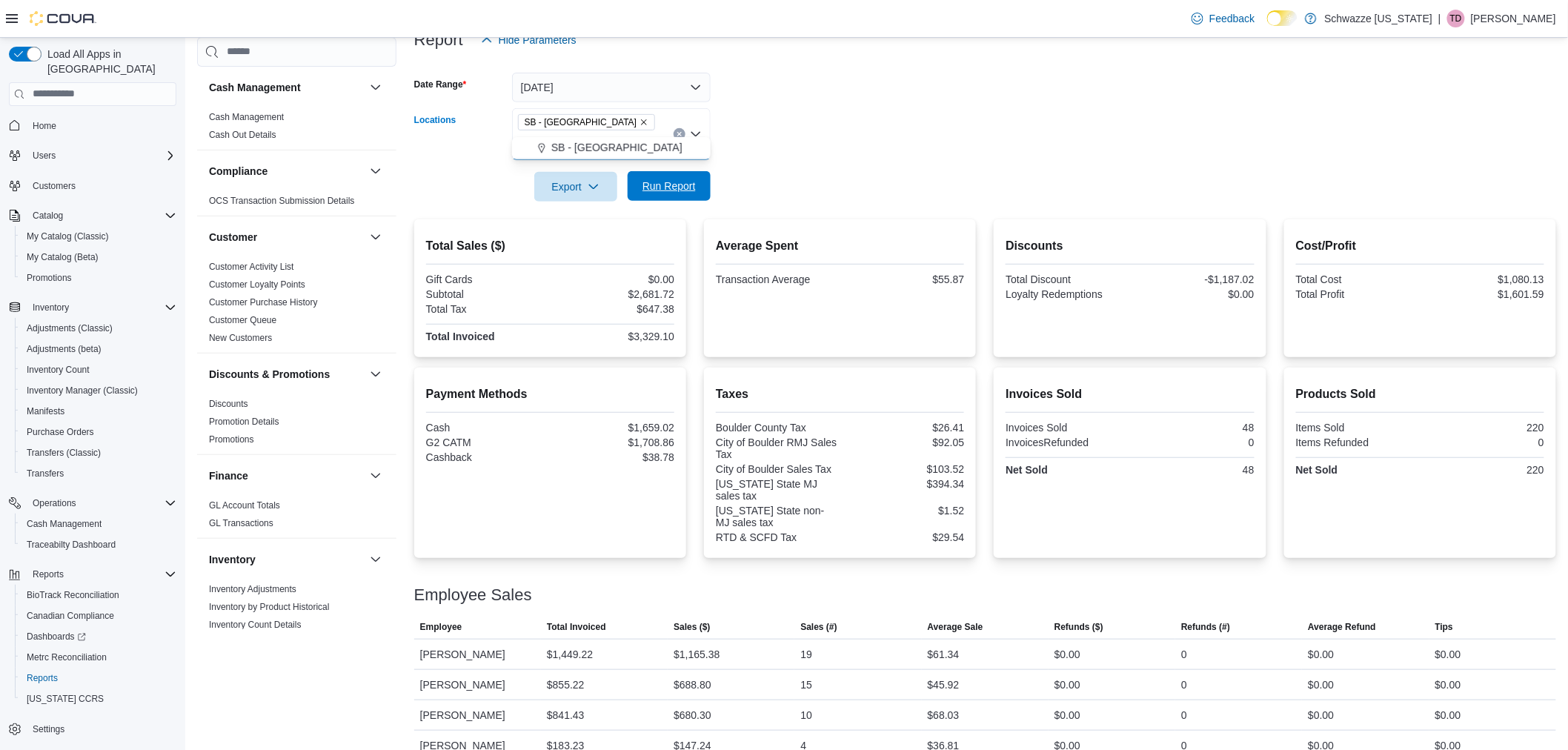
type input "***"
click at [680, 178] on span "Run Report" at bounding box center [669, 186] width 54 height 15
click at [617, 127] on div "SB - Boulder ***" at bounding box center [611, 134] width 199 height 52
click at [613, 149] on span "SB - Louisville" at bounding box center [617, 148] width 131 height 15
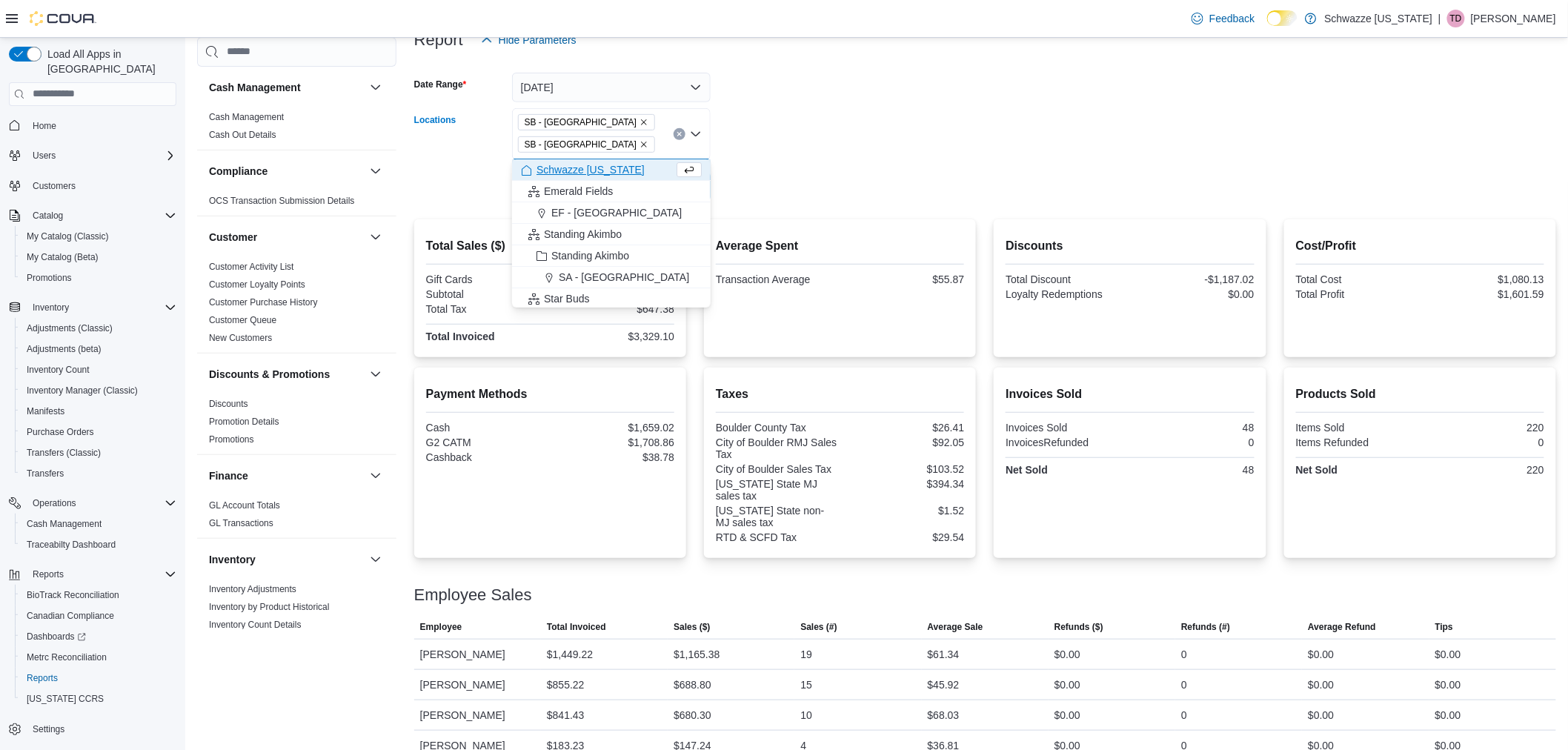
click at [640, 118] on icon "Remove SB - Boulder from selection in this group" at bounding box center [645, 123] width 9 height 9
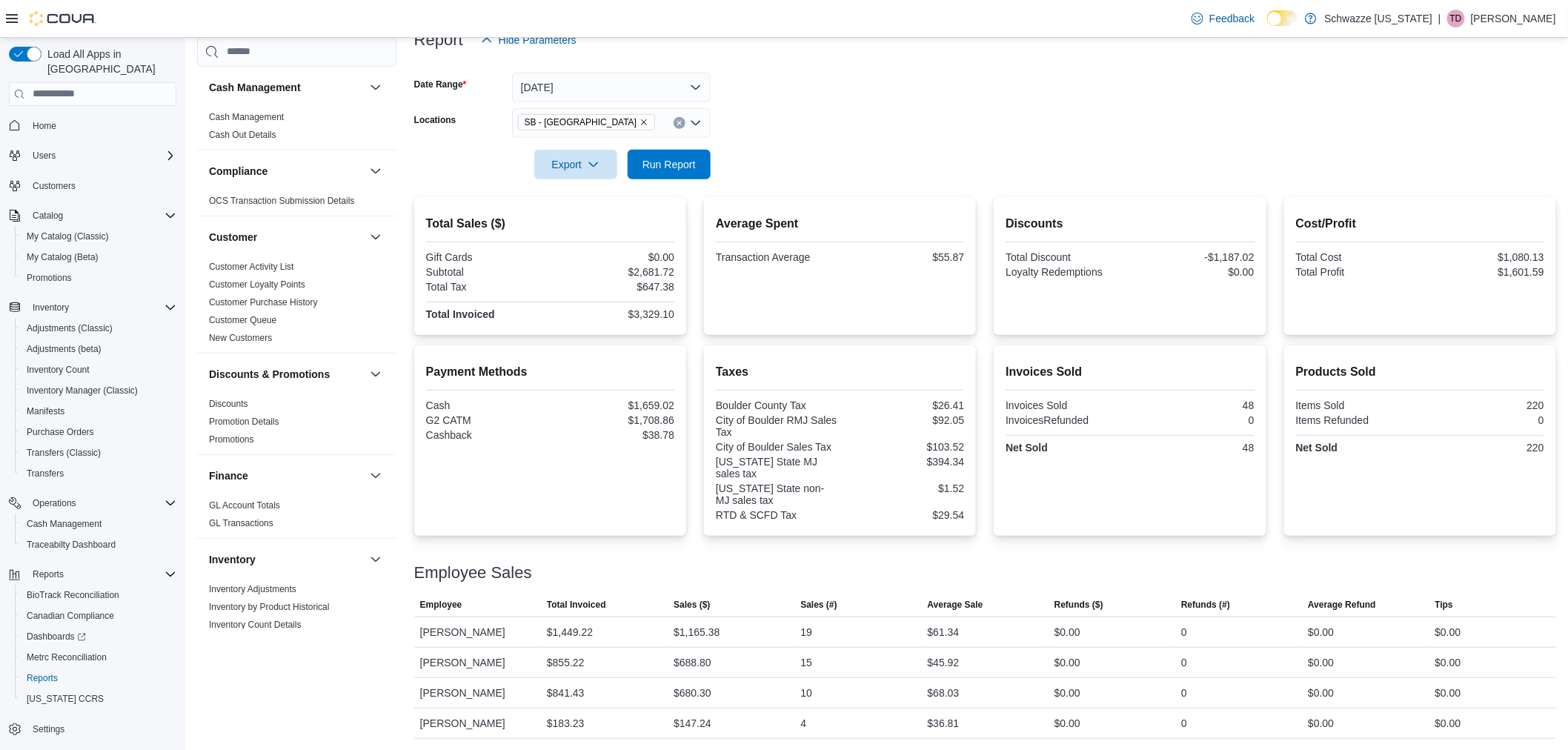
click at [803, 145] on div at bounding box center [985, 143] width 1142 height 12
drag, startPoint x: 668, startPoint y: 158, endPoint x: 774, endPoint y: 137, distance: 108.1
click at [669, 158] on span "Run Report" at bounding box center [669, 163] width 54 height 15
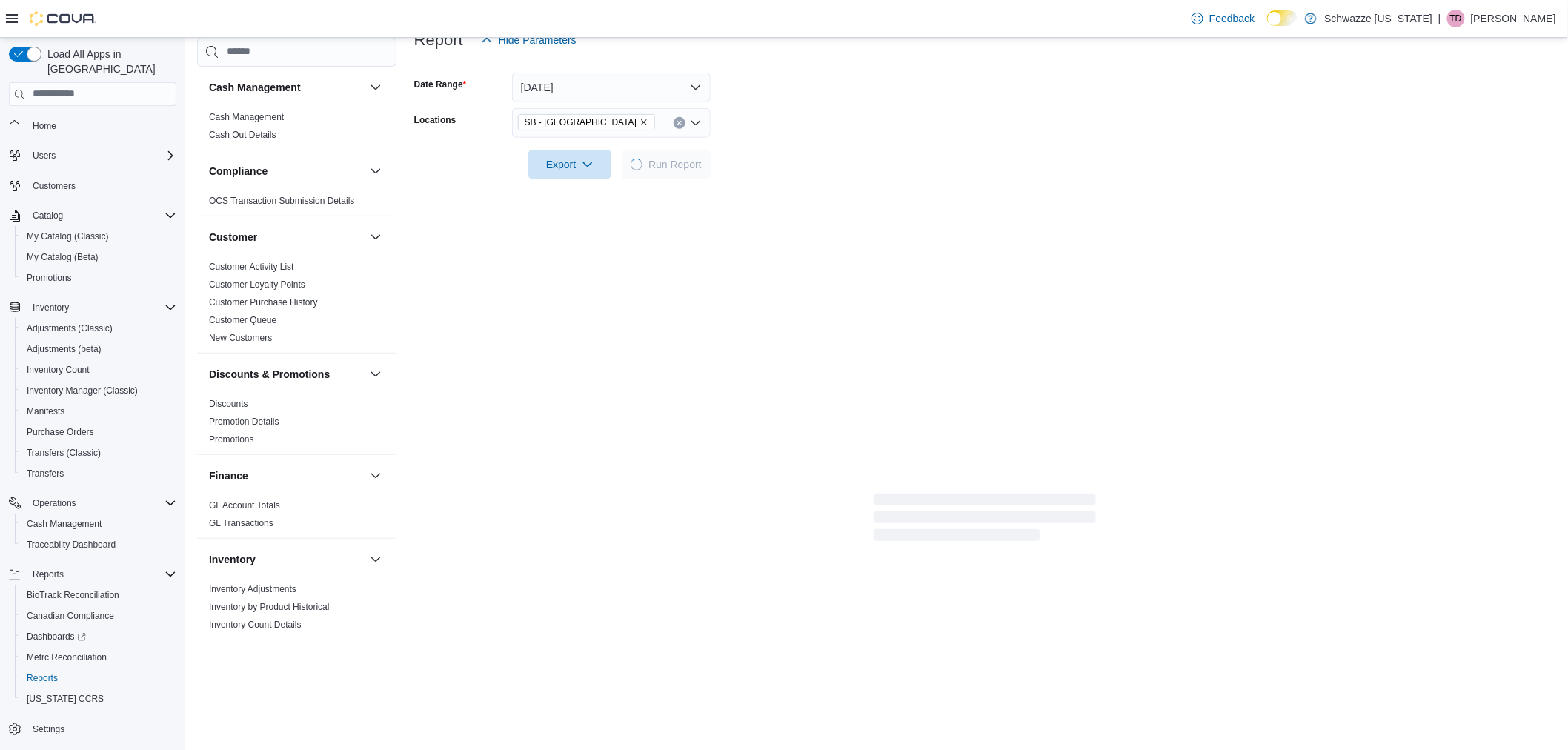
scroll to position [168, 0]
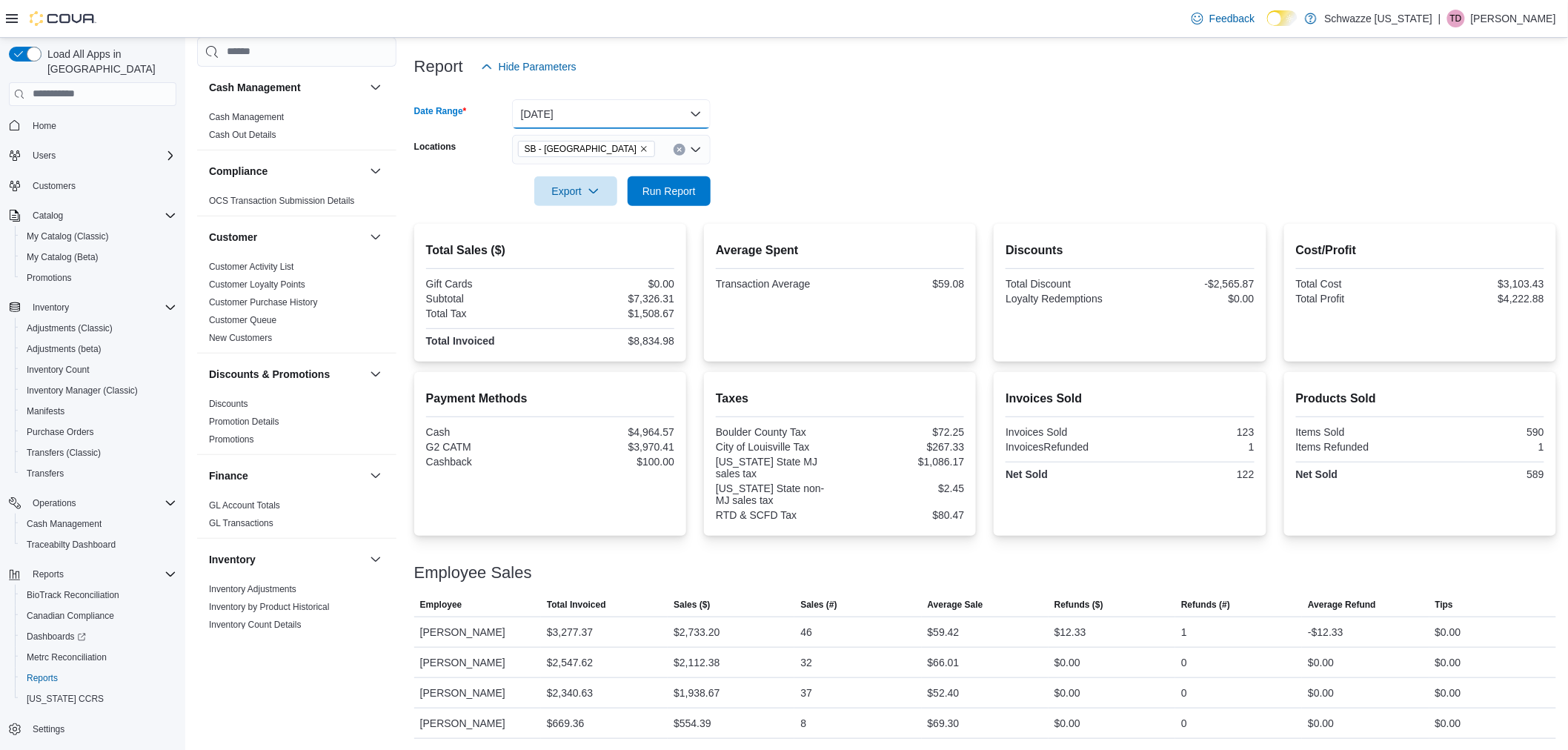
click at [666, 111] on button "Yesterday" at bounding box center [611, 115] width 199 height 30
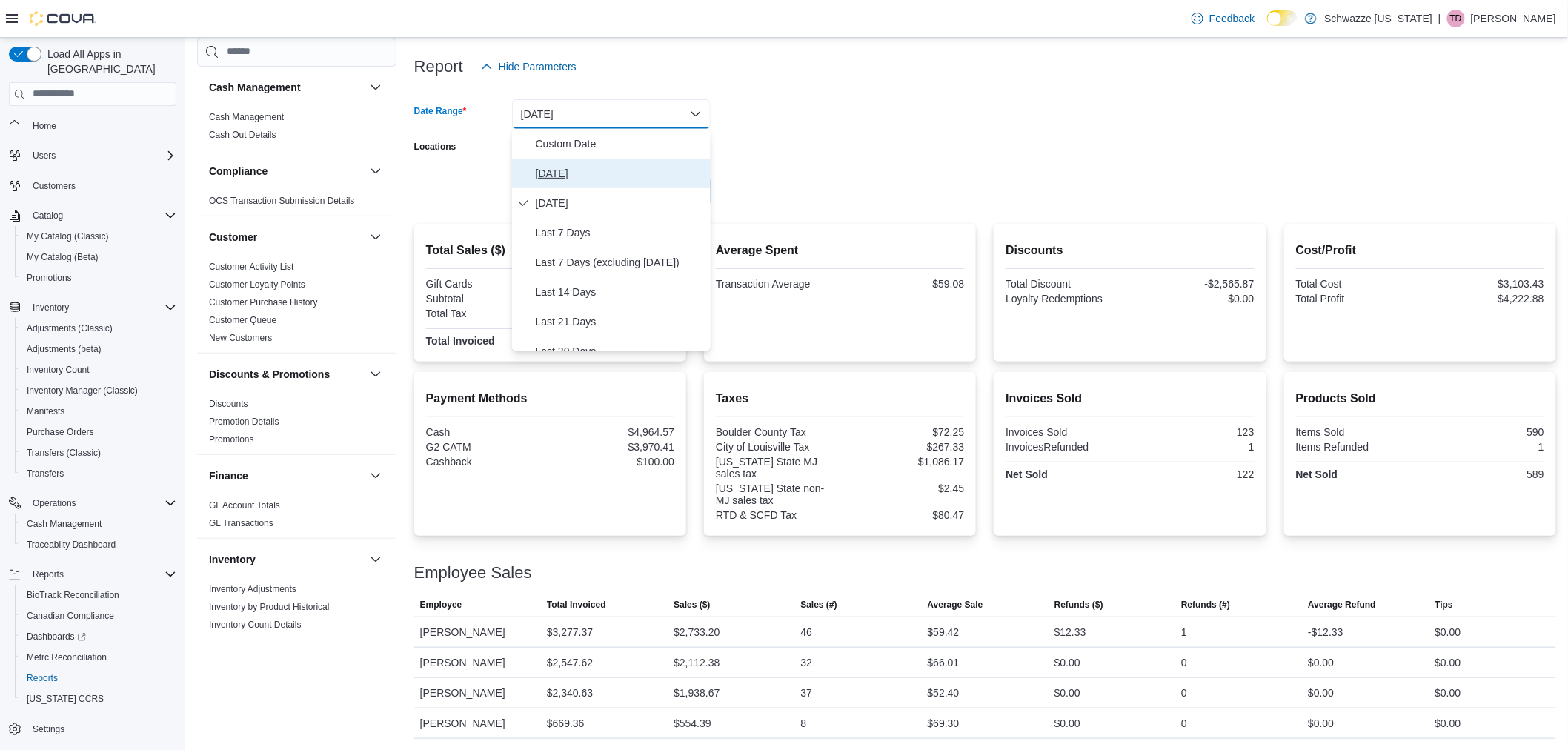
click at [631, 167] on span "Today" at bounding box center [620, 173] width 169 height 18
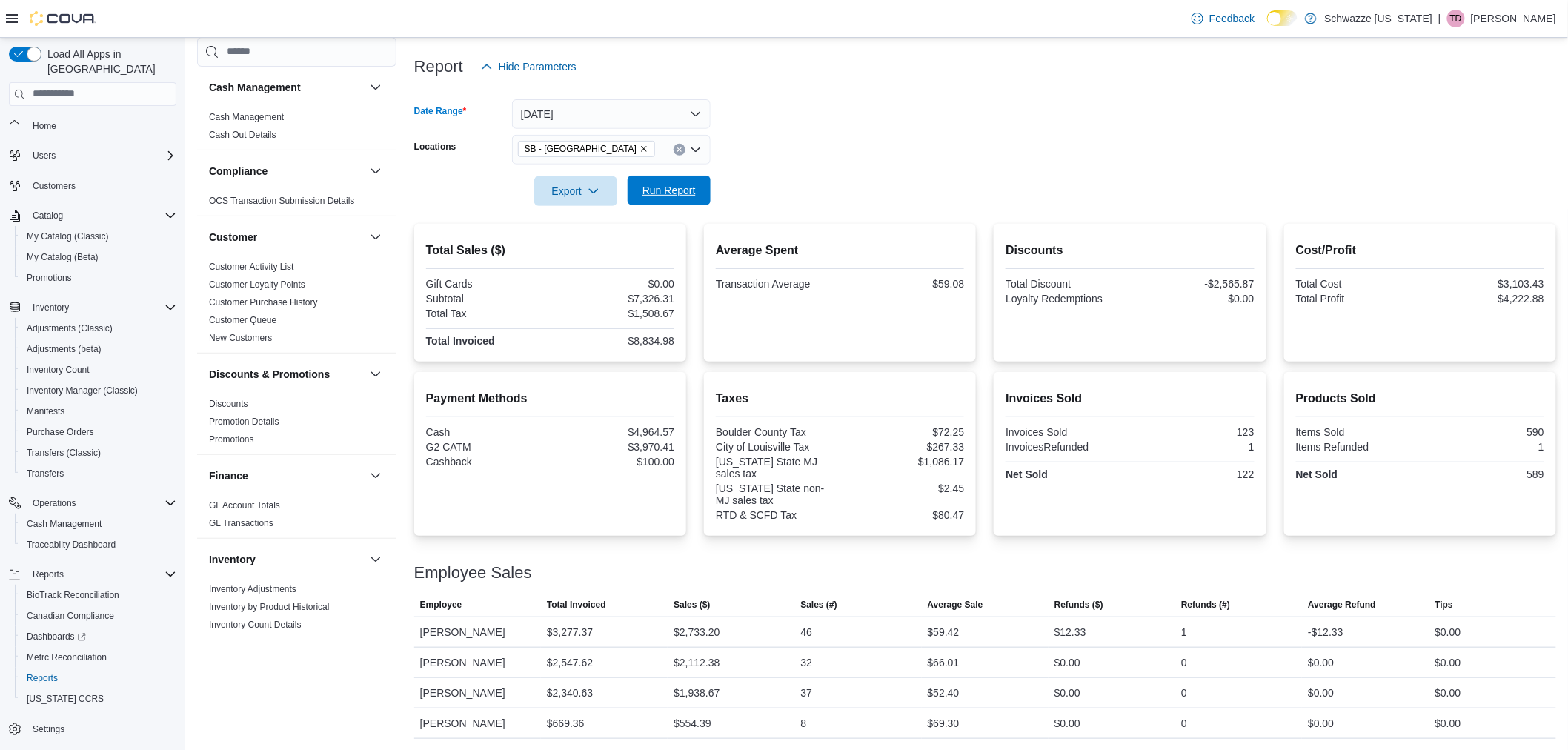
click at [664, 188] on span "Run Report" at bounding box center [669, 190] width 54 height 15
